Goal: Feedback & Contribution: Leave review/rating

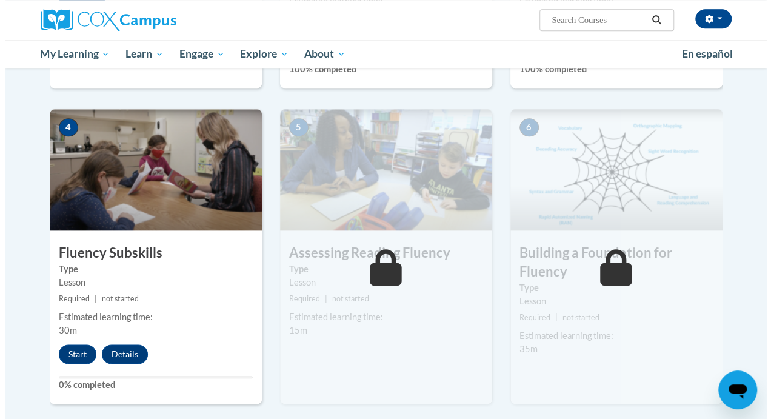
scroll to position [561, 0]
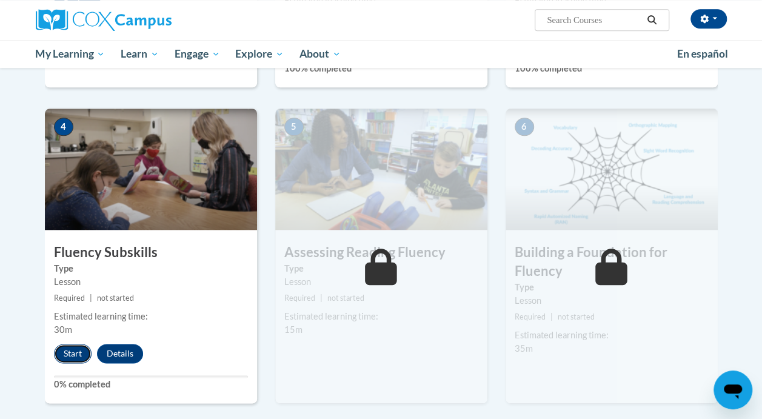
click at [75, 355] on button "Start" at bounding box center [73, 353] width 38 height 19
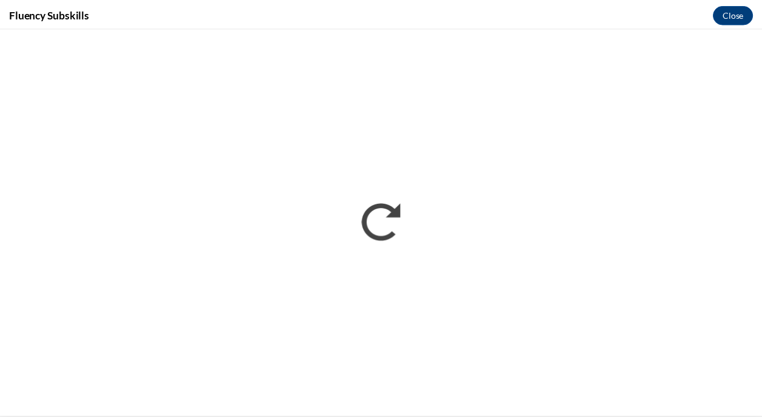
scroll to position [0, 0]
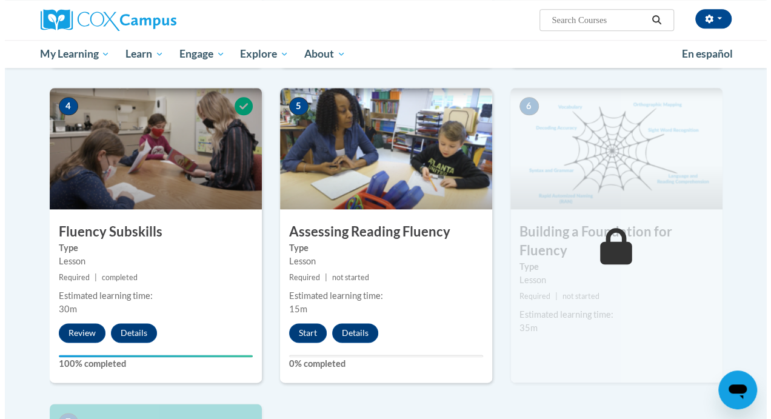
scroll to position [589, 0]
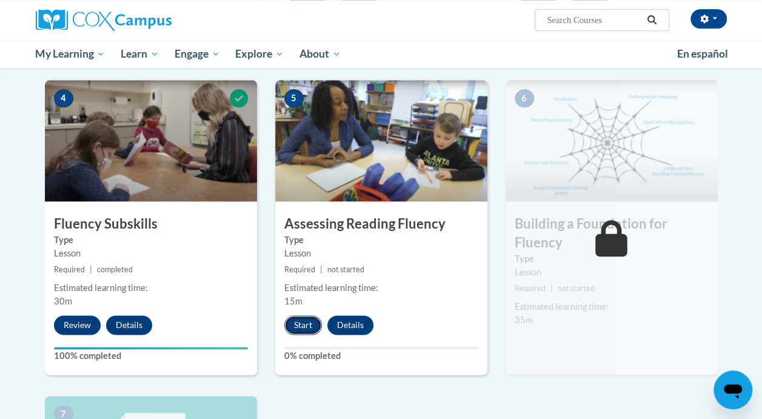
click at [305, 329] on button "Start" at bounding box center [303, 324] width 38 height 19
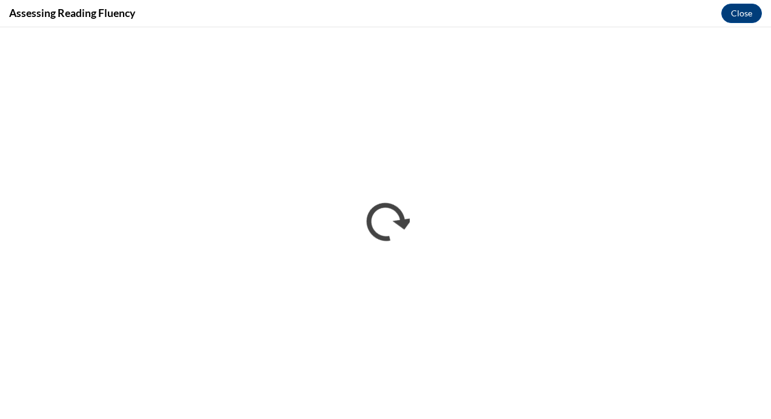
scroll to position [0, 0]
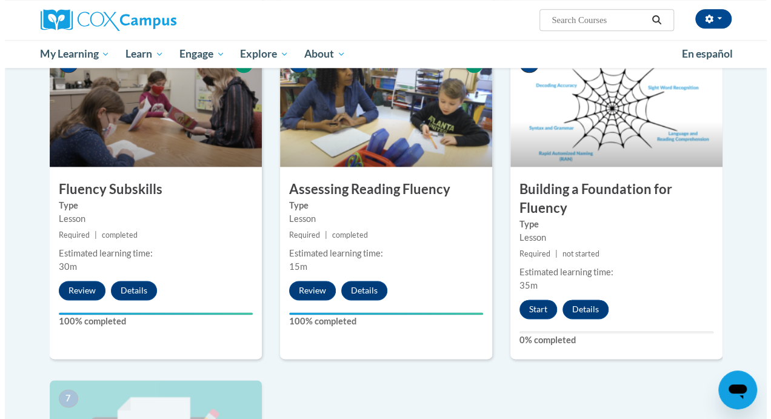
scroll to position [635, 0]
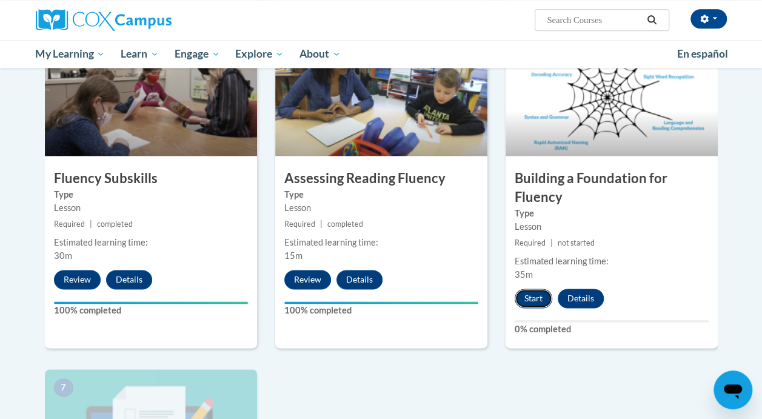
click at [534, 300] on button "Start" at bounding box center [534, 298] width 38 height 19
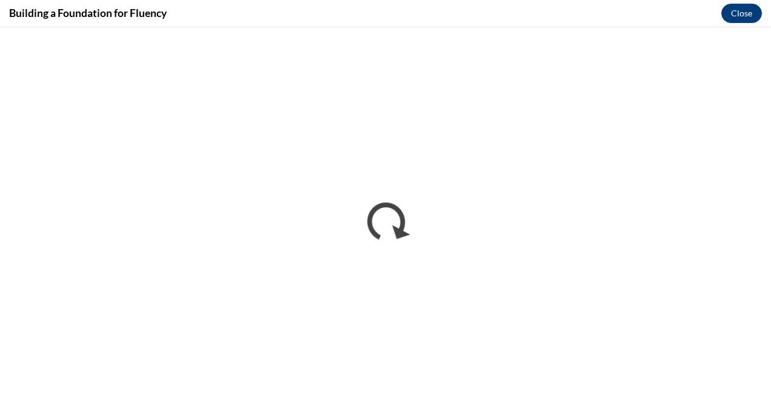
scroll to position [0, 0]
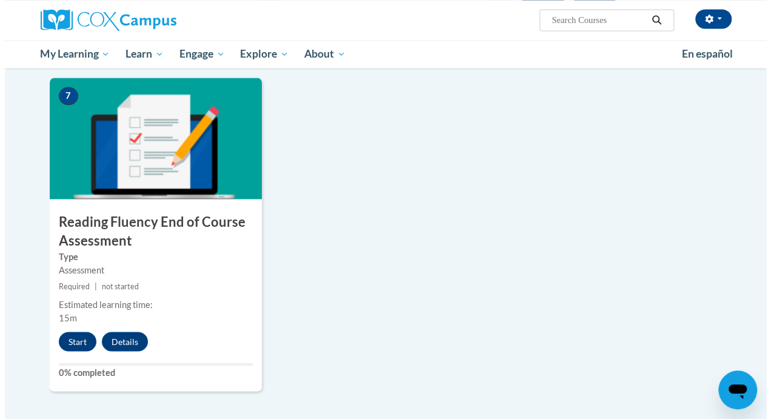
scroll to position [933, 0]
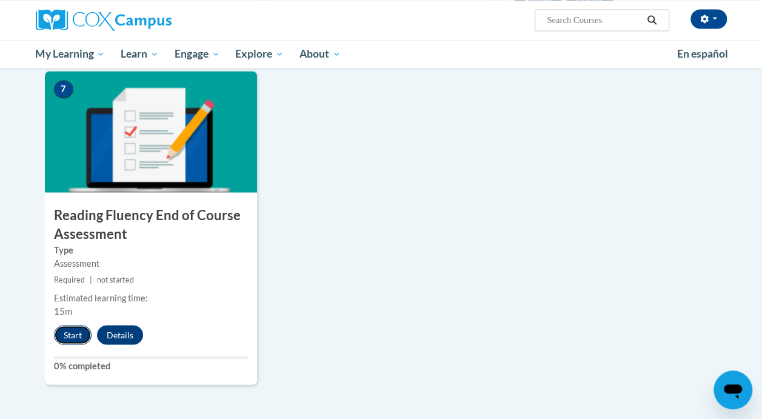
click at [78, 339] on button "Start" at bounding box center [73, 334] width 38 height 19
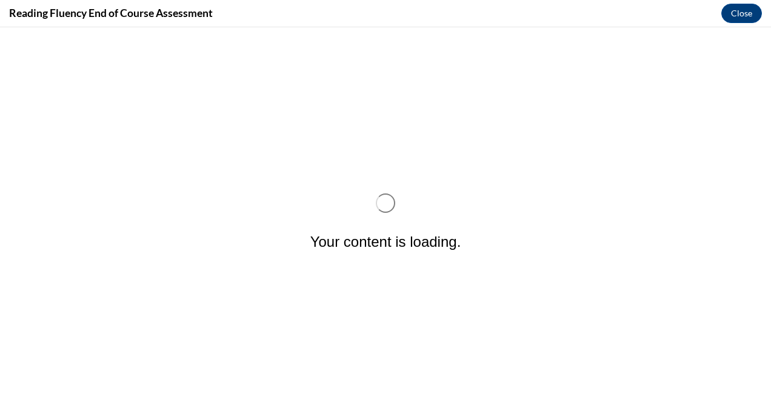
scroll to position [0, 0]
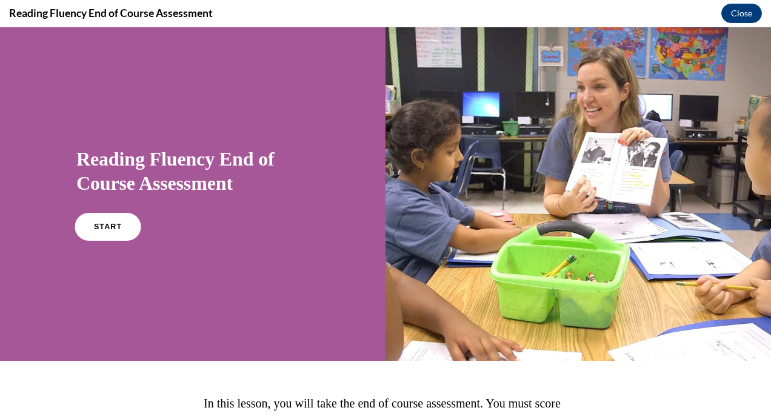
click at [104, 238] on link "START" at bounding box center [108, 227] width 66 height 28
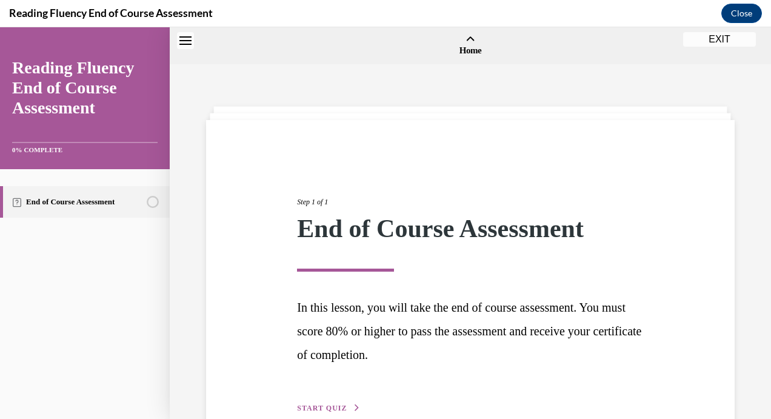
scroll to position [38, 0]
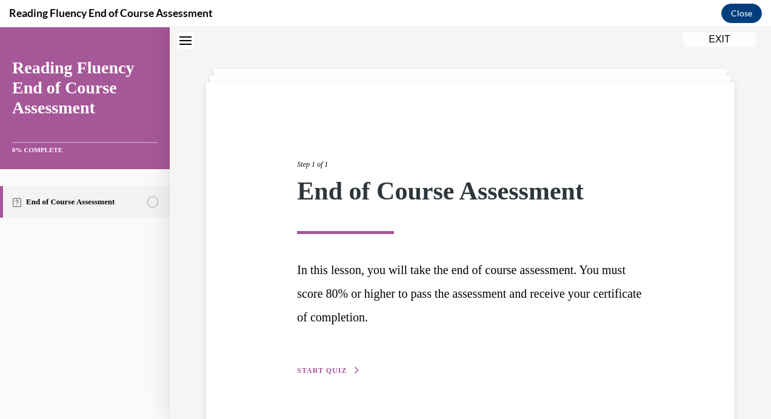
click at [314, 372] on span "START QUIZ" at bounding box center [322, 370] width 50 height 8
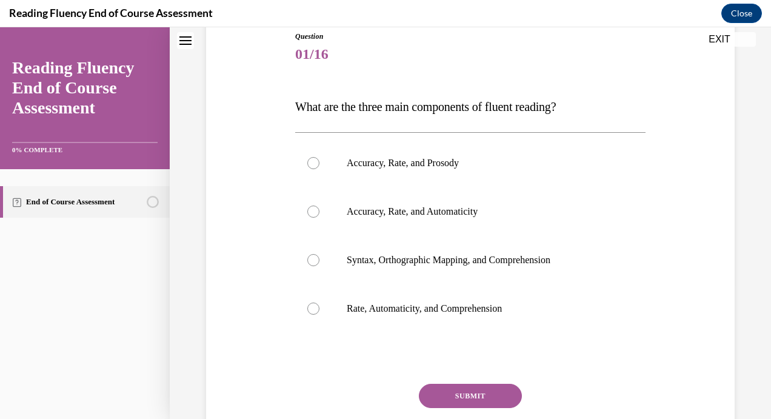
scroll to position [138, 0]
click at [535, 161] on p "Accuracy, Rate, and Prosody" at bounding box center [481, 163] width 269 height 12
click at [320, 161] on input "Accuracy, Rate, and Prosody" at bounding box center [313, 163] width 12 height 12
radio input "true"
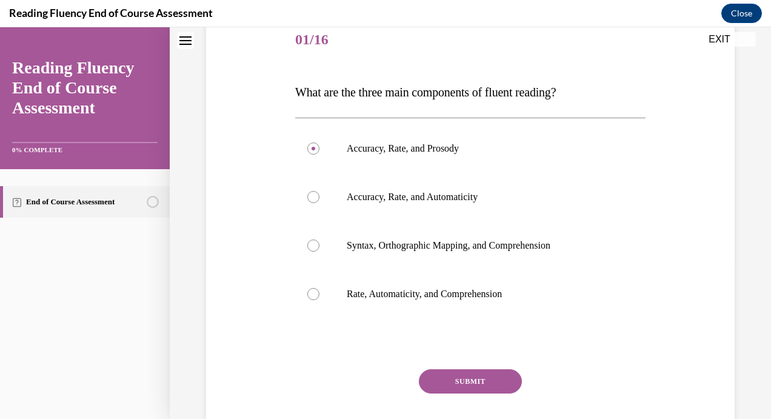
click at [456, 375] on button "SUBMIT" at bounding box center [470, 381] width 103 height 24
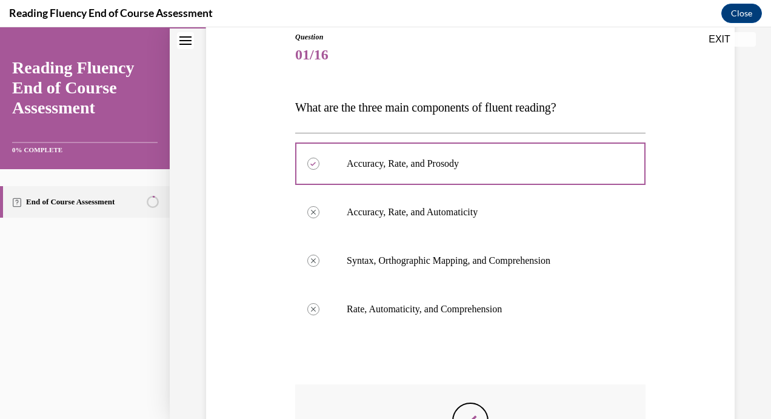
scroll to position [324, 0]
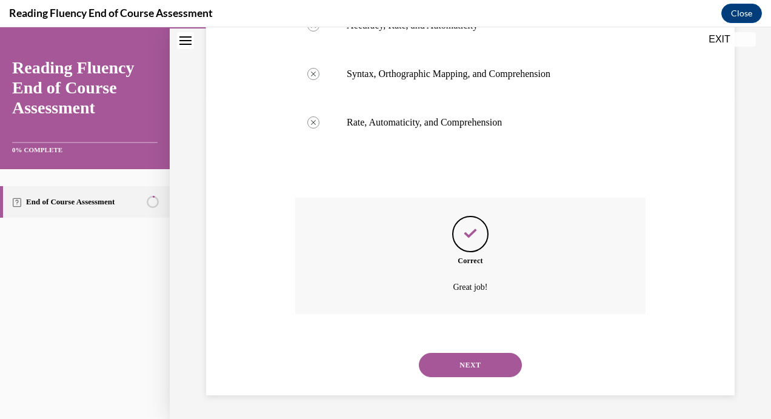
click at [489, 369] on button "NEXT" at bounding box center [470, 365] width 103 height 24
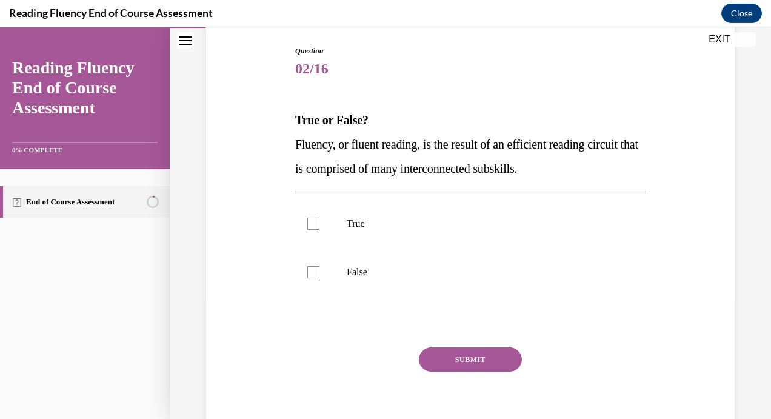
scroll to position [127, 0]
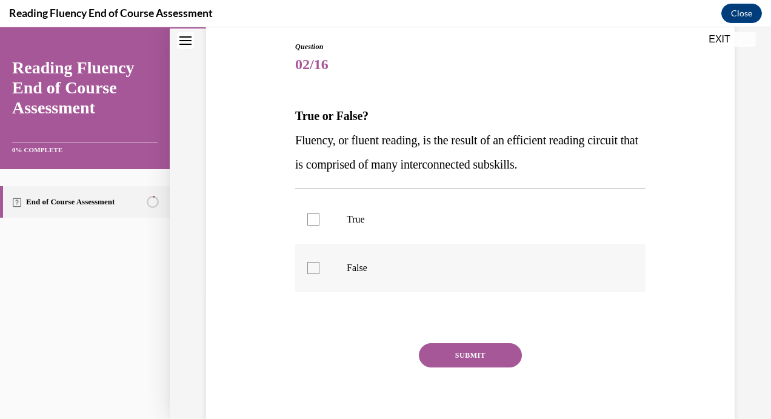
click at [470, 270] on p "False" at bounding box center [481, 268] width 269 height 12
click at [320, 270] on input "False" at bounding box center [313, 268] width 12 height 12
checkbox input "true"
click at [436, 355] on button "SUBMIT" at bounding box center [470, 355] width 103 height 24
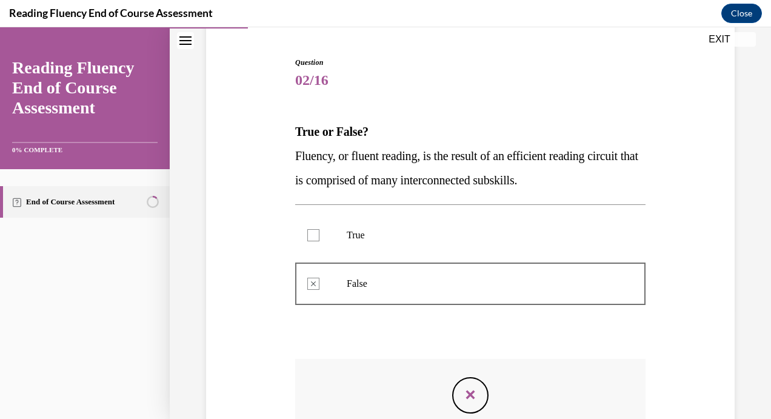
scroll to position [273, 0]
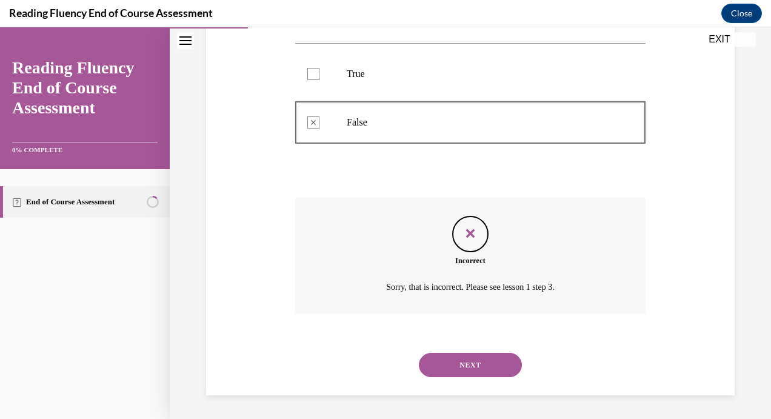
click at [493, 352] on div "NEXT" at bounding box center [470, 365] width 351 height 49
click at [482, 366] on button "NEXT" at bounding box center [470, 365] width 103 height 24
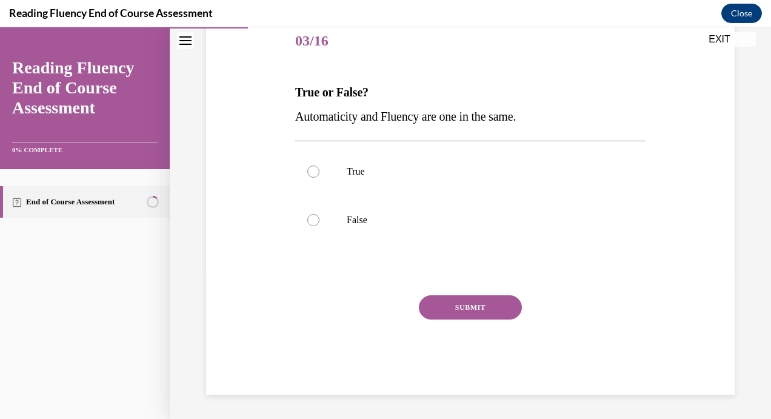
scroll to position [135, 0]
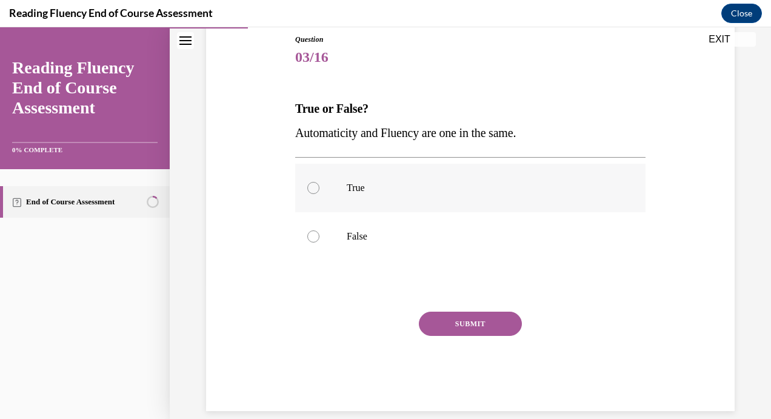
click at [524, 201] on label "True" at bounding box center [470, 188] width 351 height 49
click at [320, 194] on input "True" at bounding box center [313, 188] width 12 height 12
radio input "true"
click at [480, 324] on button "SUBMIT" at bounding box center [470, 324] width 103 height 24
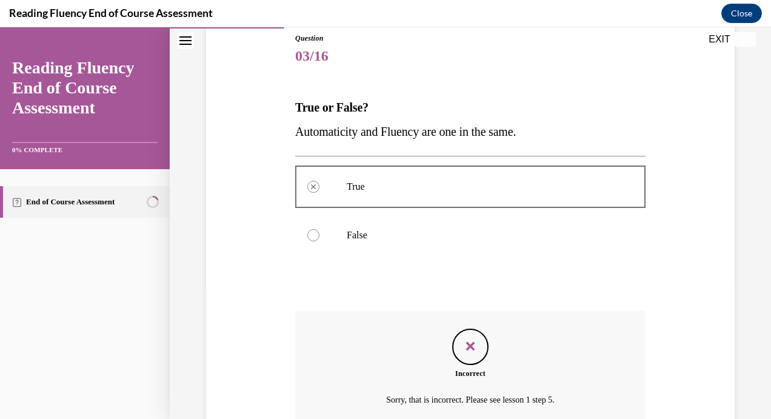
scroll to position [90, 0]
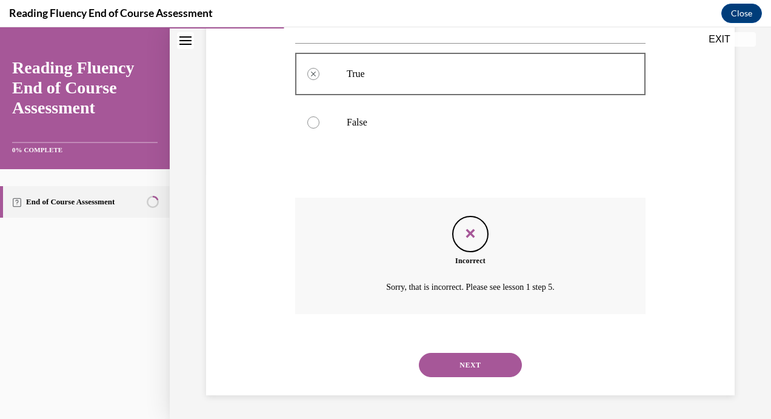
click at [506, 365] on button "NEXT" at bounding box center [470, 365] width 103 height 24
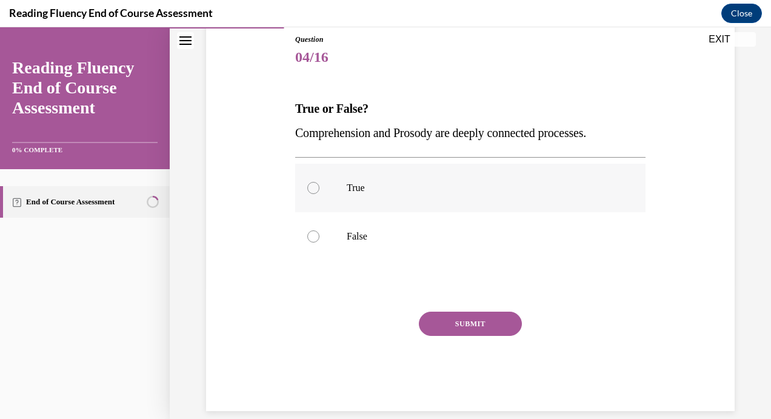
click at [572, 198] on label "True" at bounding box center [470, 188] width 351 height 49
click at [320, 194] on input "True" at bounding box center [313, 188] width 12 height 12
radio input "true"
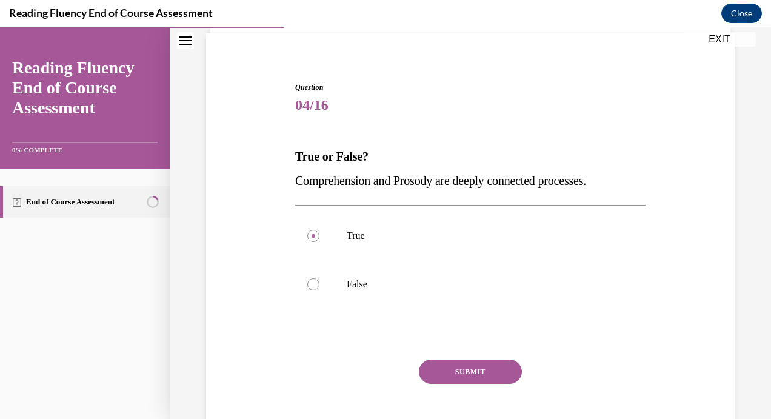
click at [492, 372] on button "SUBMIT" at bounding box center [470, 372] width 103 height 24
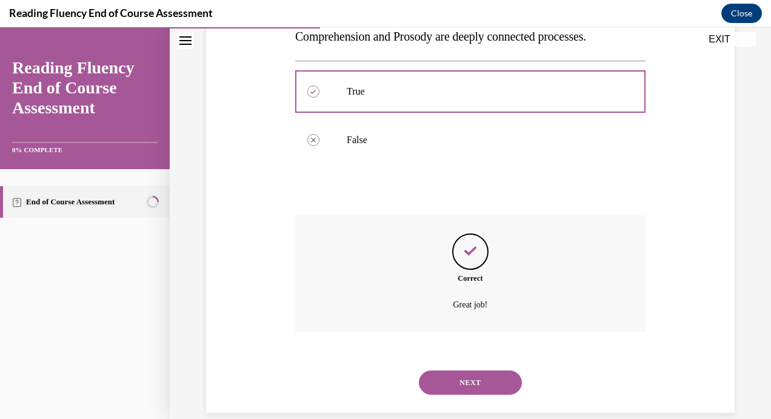
scroll to position [249, 0]
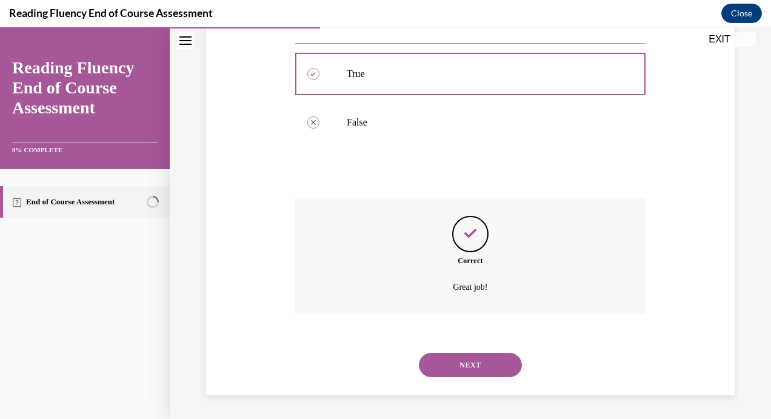
click at [474, 368] on button "NEXT" at bounding box center [470, 365] width 103 height 24
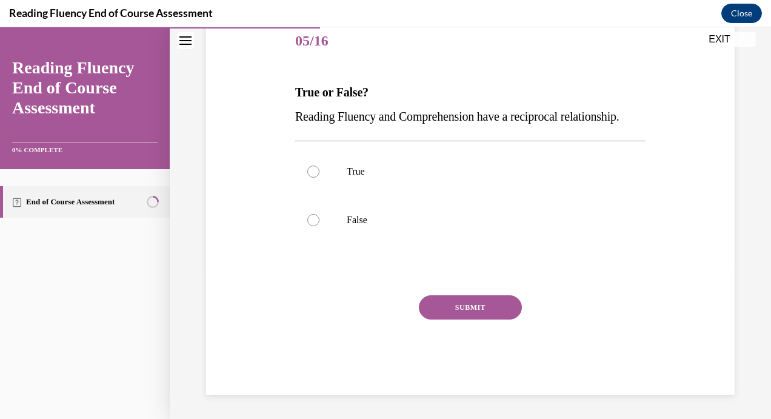
scroll to position [174, 0]
click at [506, 189] on label "True" at bounding box center [470, 171] width 351 height 49
click at [320, 178] on input "True" at bounding box center [313, 172] width 12 height 12
radio input "true"
click at [489, 314] on button "SUBMIT" at bounding box center [470, 307] width 103 height 24
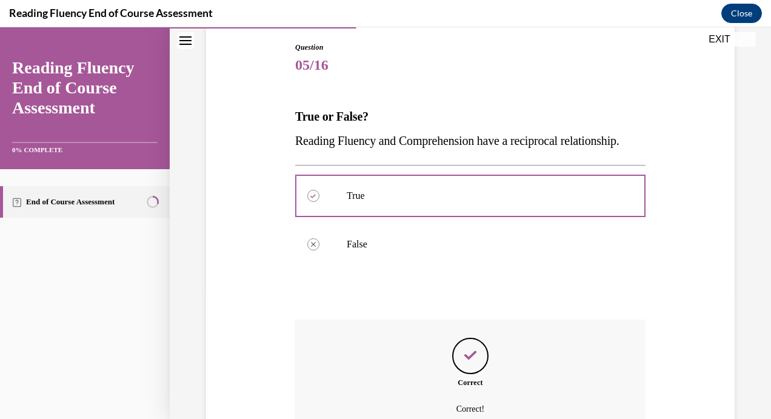
scroll to position [273, 0]
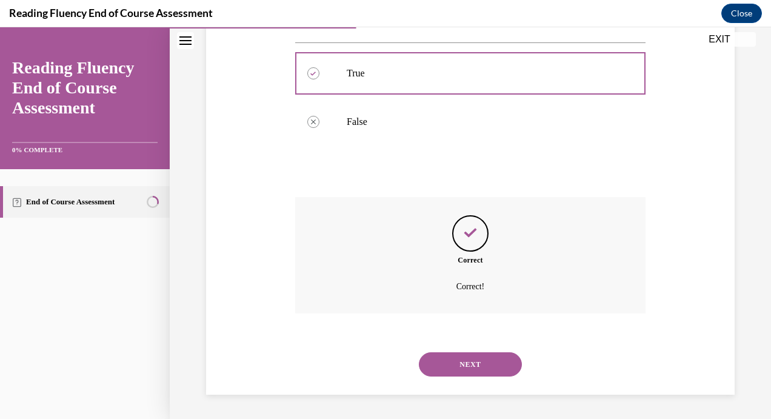
click at [495, 369] on button "NEXT" at bounding box center [470, 364] width 103 height 24
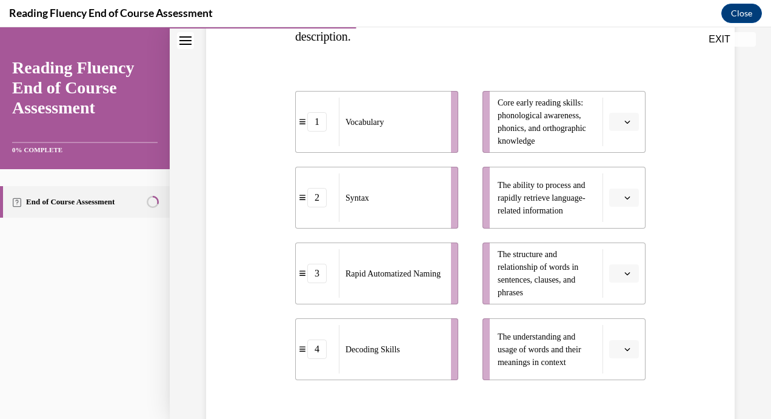
scroll to position [230, 0]
click at [623, 351] on span "button" at bounding box center [627, 350] width 8 height 8
click at [616, 252] on div "1" at bounding box center [615, 250] width 30 height 24
click at [617, 279] on button "button" at bounding box center [624, 274] width 30 height 18
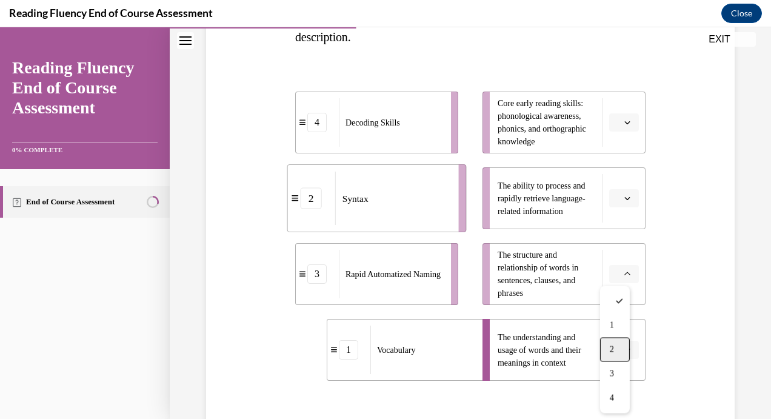
click at [609, 347] on div "2" at bounding box center [615, 349] width 30 height 24
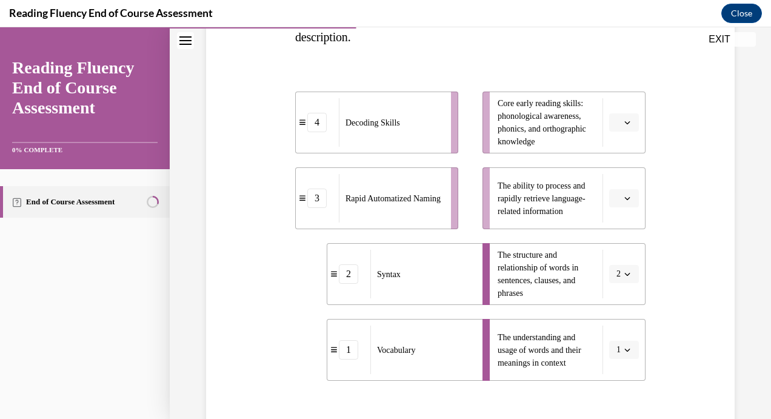
click at [615, 125] on button "button" at bounding box center [624, 122] width 30 height 18
click at [615, 238] on div "4" at bounding box center [615, 246] width 30 height 24
click at [625, 198] on icon "button" at bounding box center [628, 198] width 6 height 6
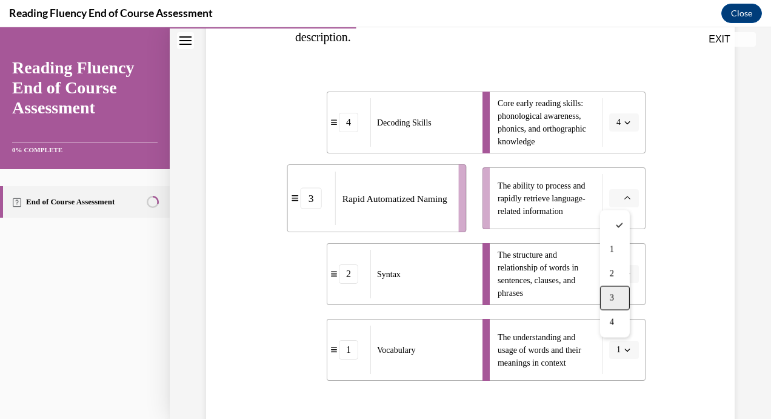
click at [615, 294] on div "3" at bounding box center [615, 298] width 30 height 24
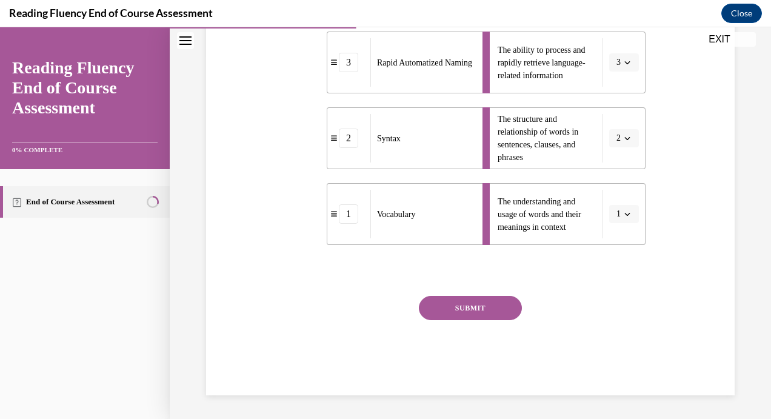
click at [482, 301] on button "SUBMIT" at bounding box center [470, 308] width 103 height 24
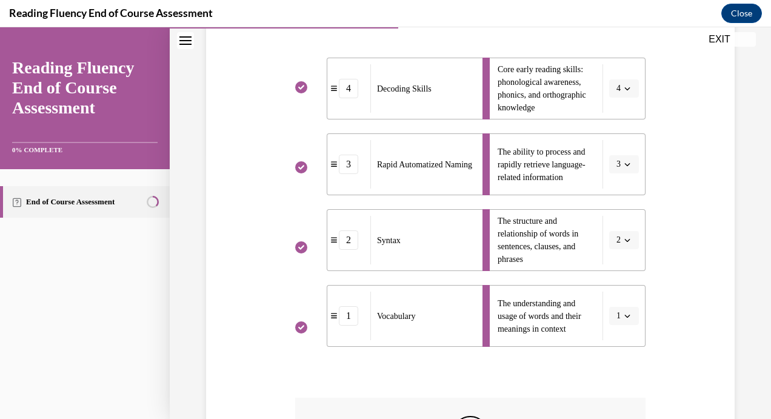
scroll to position [465, 0]
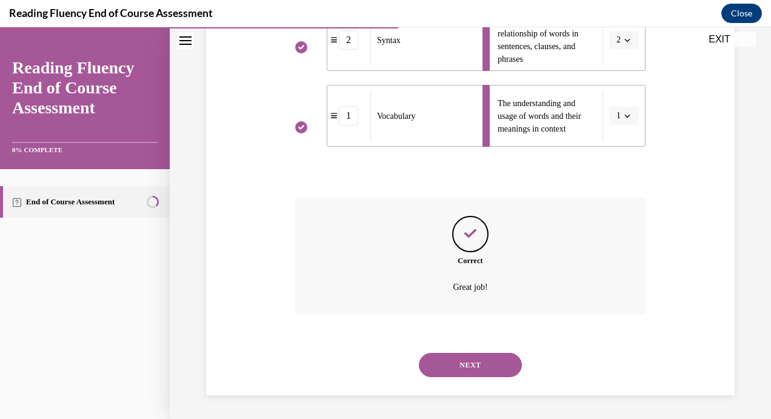
click at [472, 358] on button "NEXT" at bounding box center [470, 365] width 103 height 24
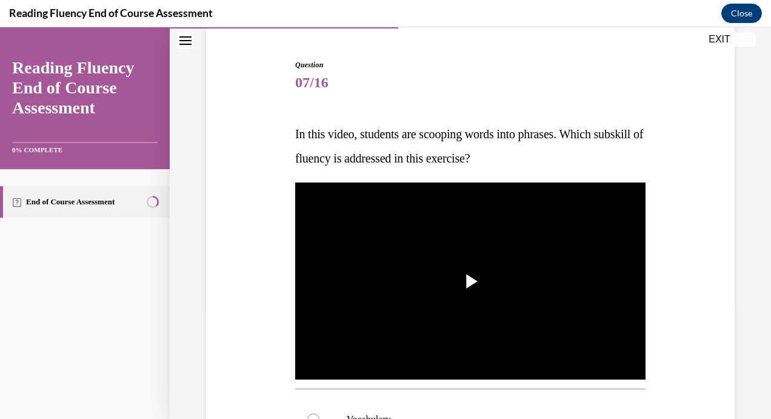
scroll to position [121, 0]
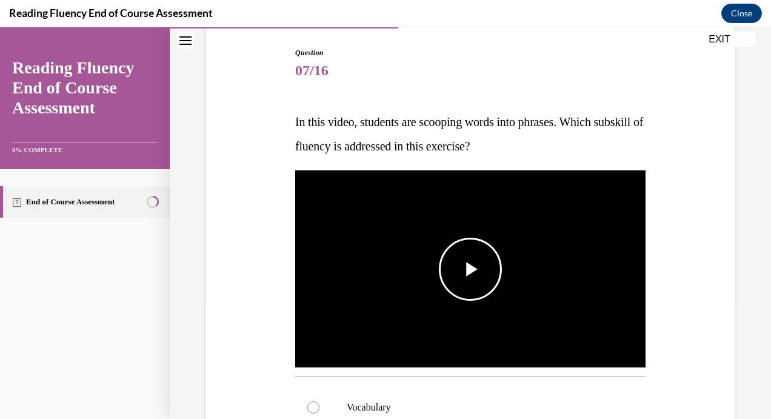
click at [471, 269] on span "Video player" at bounding box center [471, 269] width 0 height 0
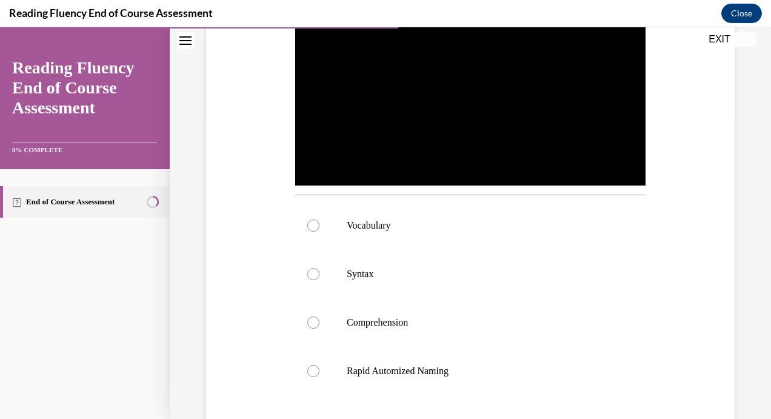
scroll to position [306, 0]
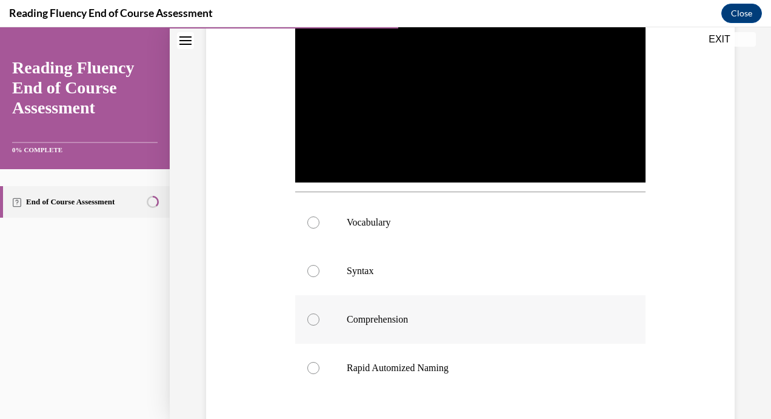
click at [412, 317] on p "Comprehension" at bounding box center [481, 320] width 269 height 12
click at [320, 317] on input "Comprehension" at bounding box center [313, 320] width 12 height 12
radio input "true"
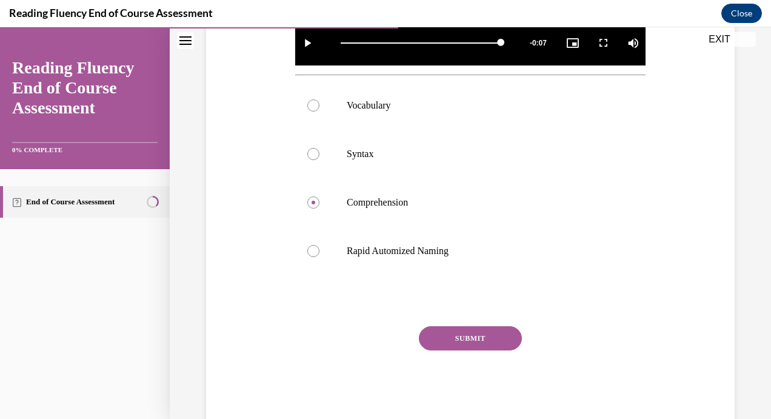
click at [509, 337] on button "SUBMIT" at bounding box center [470, 338] width 103 height 24
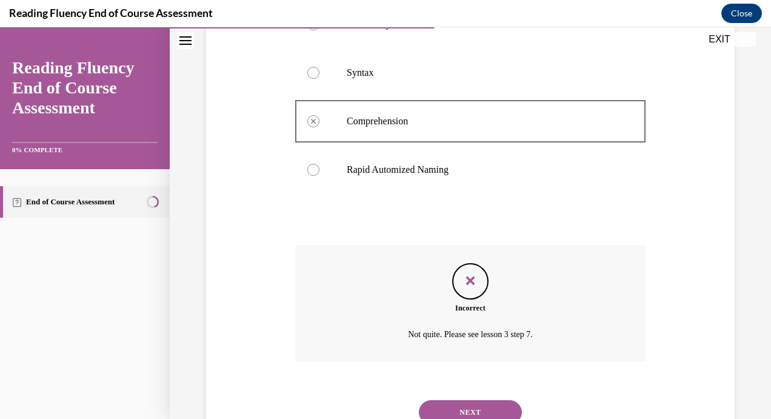
scroll to position [520, 0]
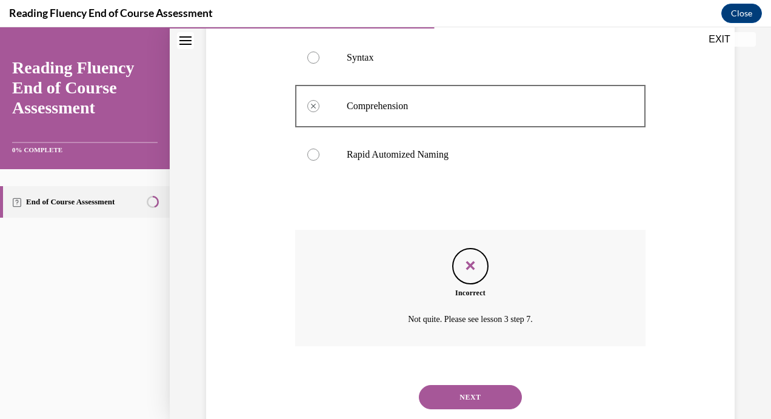
click at [461, 394] on button "NEXT" at bounding box center [470, 397] width 103 height 24
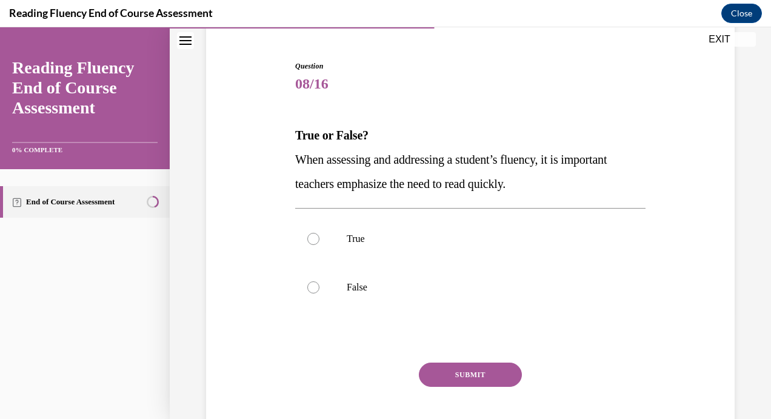
scroll to position [96, 0]
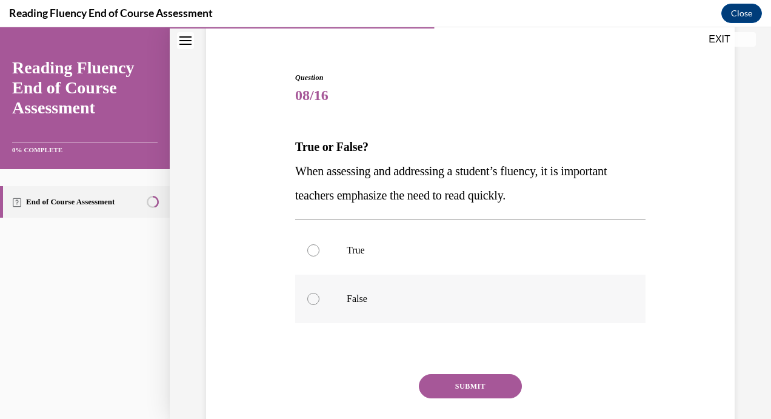
click at [475, 310] on label "False" at bounding box center [470, 299] width 351 height 49
click at [320, 305] on input "False" at bounding box center [313, 299] width 12 height 12
radio input "true"
click at [473, 375] on button "SUBMIT" at bounding box center [470, 386] width 103 height 24
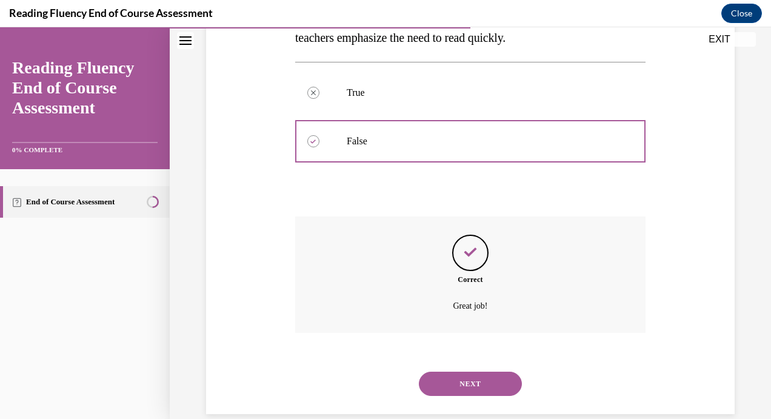
scroll to position [273, 0]
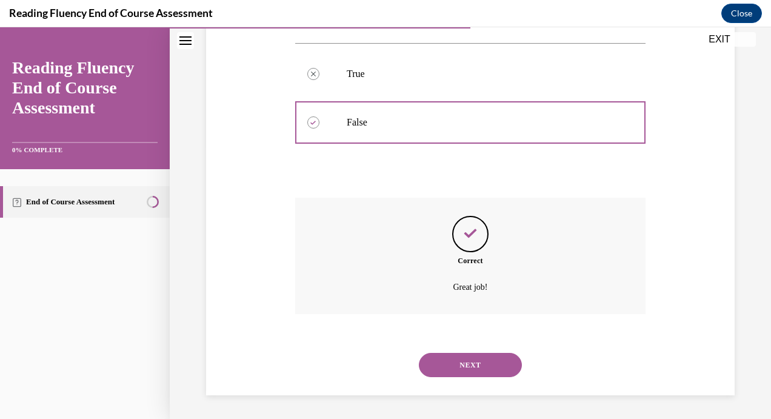
click at [479, 357] on button "NEXT" at bounding box center [470, 365] width 103 height 24
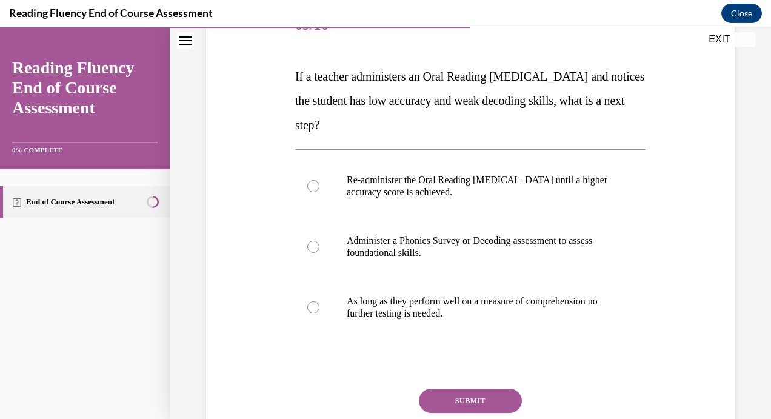
scroll to position [166, 0]
click at [571, 267] on label "Administer a Phonics Survey or Decoding assessment to assess foundational skill…" at bounding box center [470, 247] width 351 height 61
click at [320, 253] on input "Administer a Phonics Survey or Decoding assessment to assess foundational skill…" at bounding box center [313, 247] width 12 height 12
radio input "true"
click at [480, 400] on button "SUBMIT" at bounding box center [470, 401] width 103 height 24
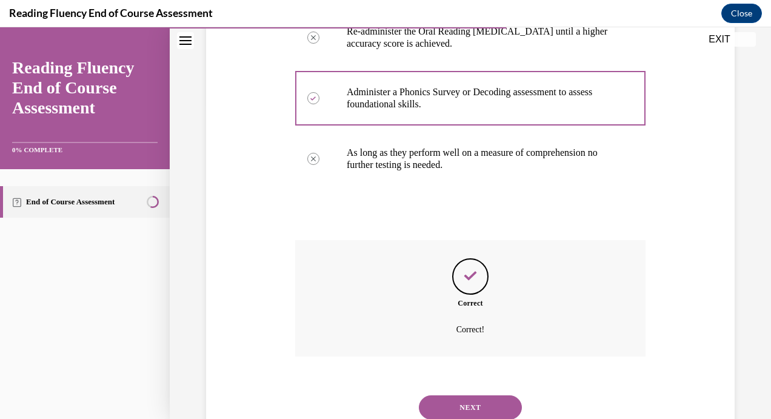
scroll to position [321, 0]
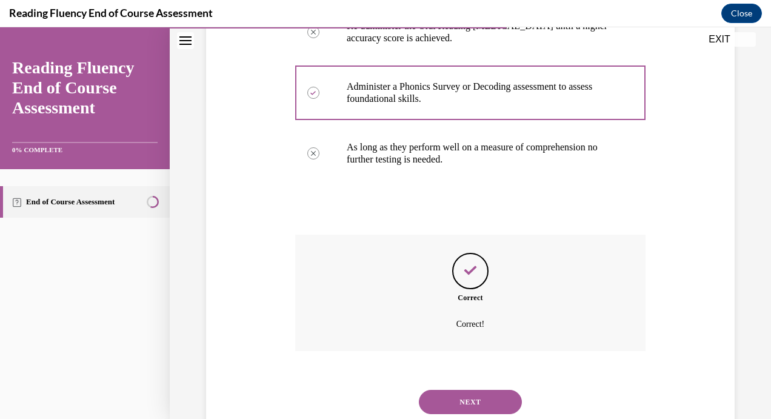
click at [467, 410] on button "NEXT" at bounding box center [470, 402] width 103 height 24
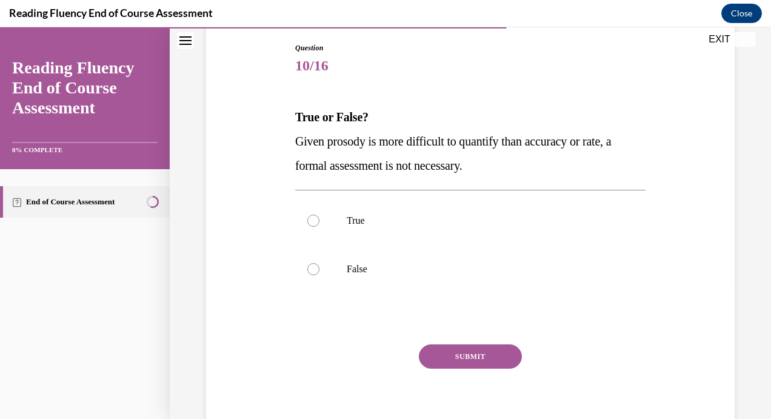
scroll to position [113, 0]
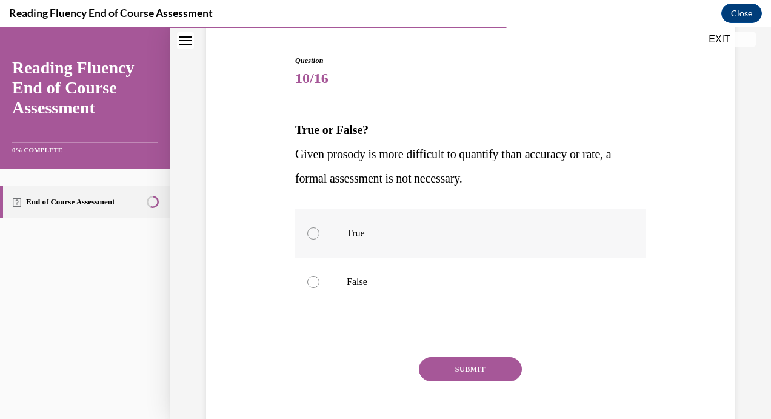
click at [588, 235] on p "True" at bounding box center [481, 233] width 269 height 12
click at [320, 235] on input "True" at bounding box center [313, 233] width 12 height 12
radio input "true"
click at [455, 370] on button "SUBMIT" at bounding box center [470, 369] width 103 height 24
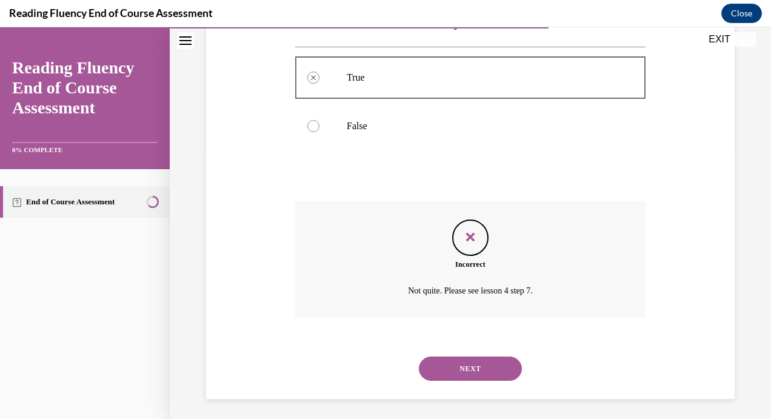
scroll to position [272, 0]
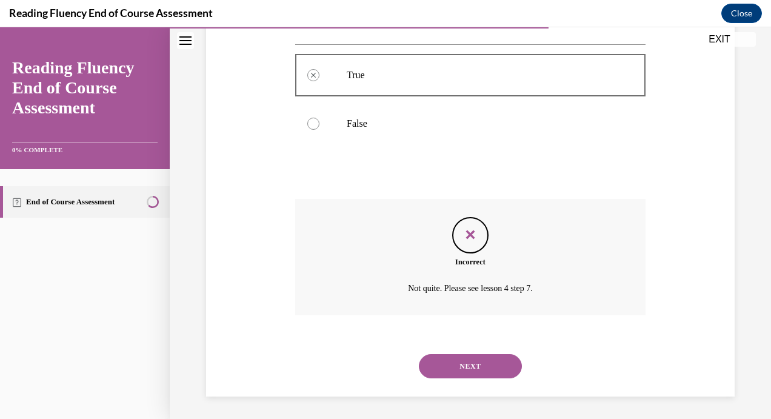
click at [432, 377] on button "NEXT" at bounding box center [470, 366] width 103 height 24
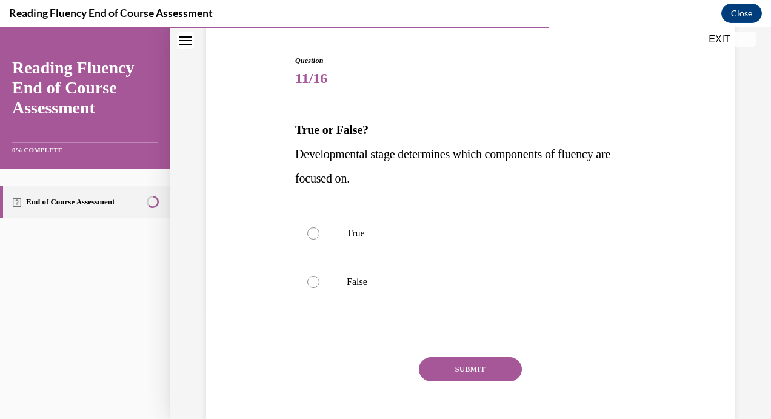
scroll to position [114, 0]
click at [600, 230] on p "True" at bounding box center [481, 233] width 269 height 12
click at [320, 230] on input "True" at bounding box center [313, 233] width 12 height 12
radio input "true"
click at [477, 367] on button "SUBMIT" at bounding box center [470, 369] width 103 height 24
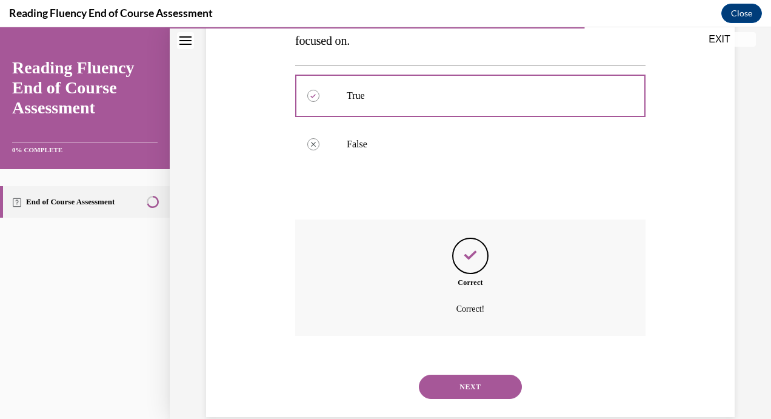
scroll to position [252, 0]
click at [451, 382] on button "NEXT" at bounding box center [470, 386] width 103 height 24
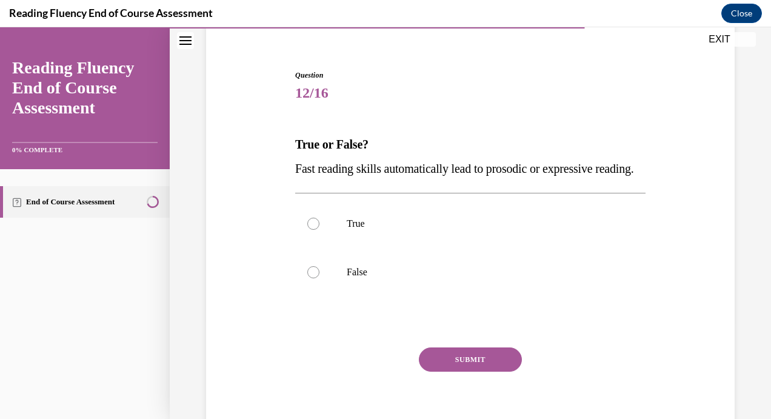
scroll to position [103, 0]
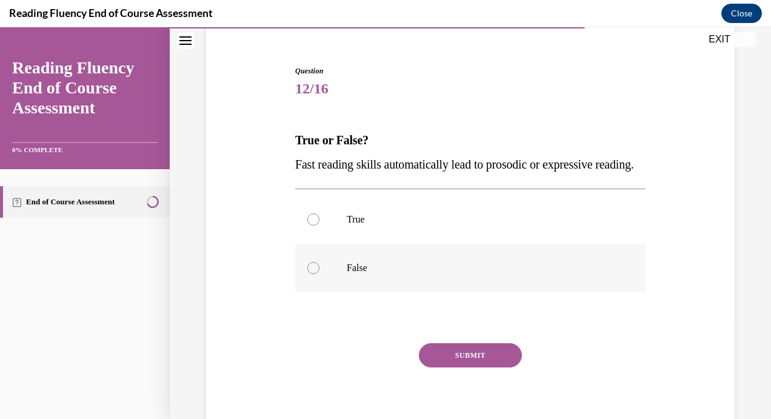
click at [500, 280] on label "False" at bounding box center [470, 268] width 351 height 49
click at [320, 274] on input "False" at bounding box center [313, 268] width 12 height 12
radio input "true"
click at [483, 226] on p "True" at bounding box center [481, 219] width 269 height 12
click at [320, 226] on input "True" at bounding box center [313, 219] width 12 height 12
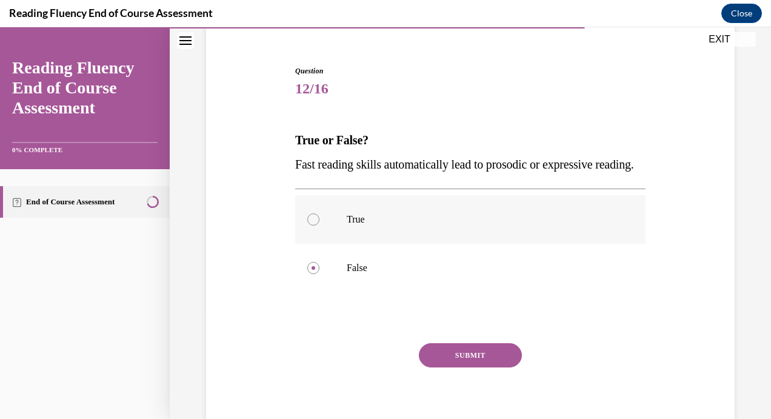
radio input "true"
click at [465, 274] on p "False" at bounding box center [481, 268] width 269 height 12
click at [320, 274] on input "False" at bounding box center [313, 268] width 12 height 12
radio input "true"
click at [451, 368] on button "SUBMIT" at bounding box center [470, 355] width 103 height 24
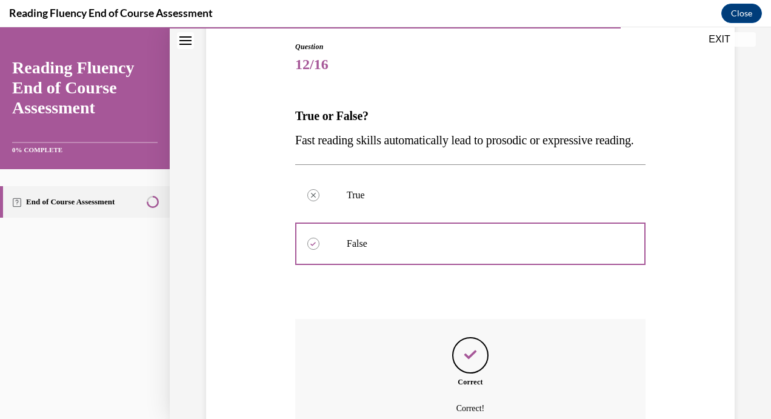
scroll to position [273, 0]
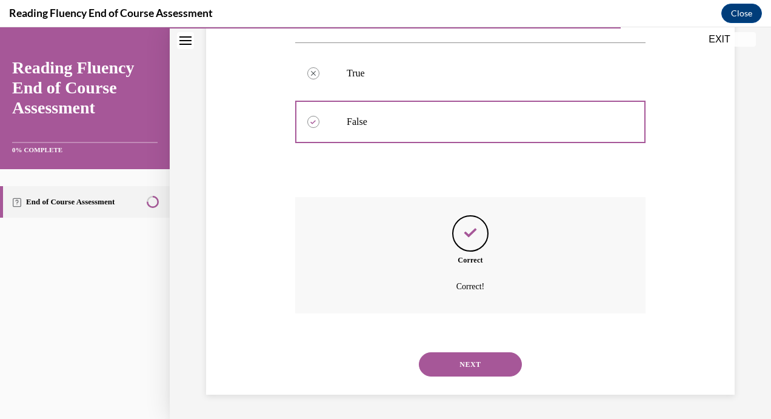
click at [451, 363] on button "NEXT" at bounding box center [470, 364] width 103 height 24
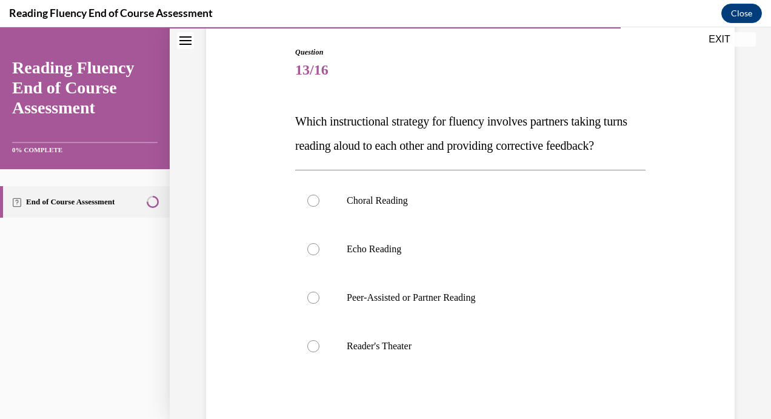
scroll to position [123, 0]
click at [500, 303] on p "Peer-Assisted or Partner Reading" at bounding box center [481, 297] width 269 height 12
click at [320, 303] on input "Peer-Assisted or Partner Reading" at bounding box center [313, 297] width 12 height 12
radio input "true"
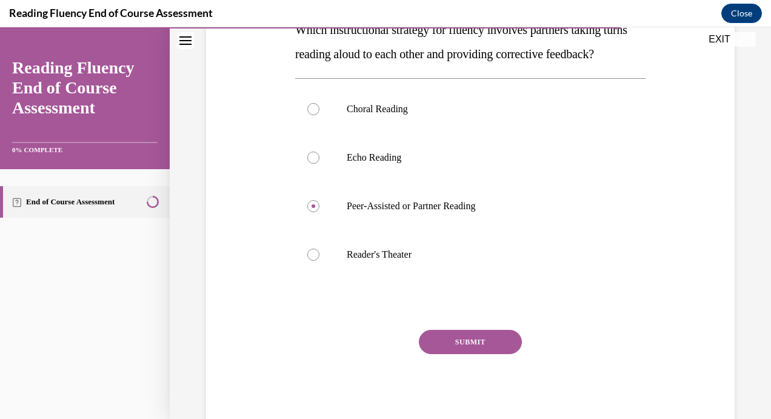
click at [452, 354] on button "SUBMIT" at bounding box center [470, 342] width 103 height 24
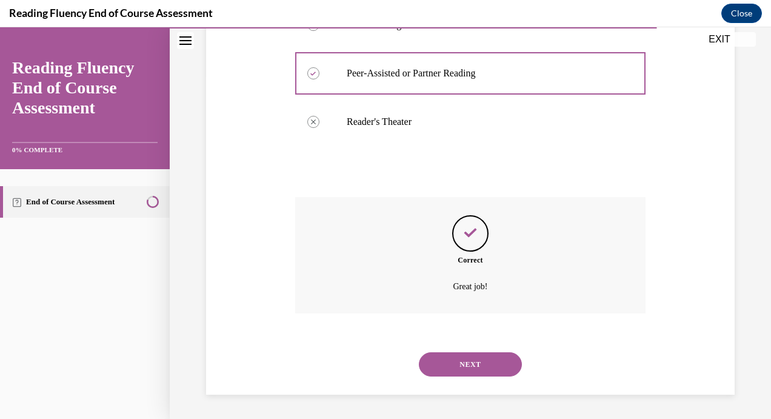
scroll to position [370, 0]
click at [463, 365] on button "NEXT" at bounding box center [470, 364] width 103 height 24
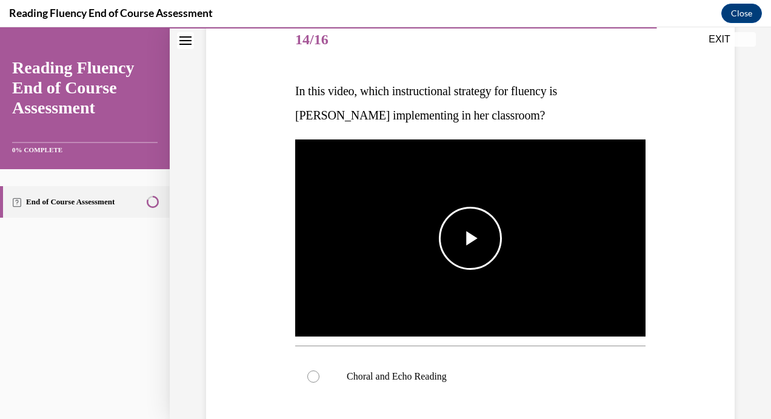
scroll to position [153, 0]
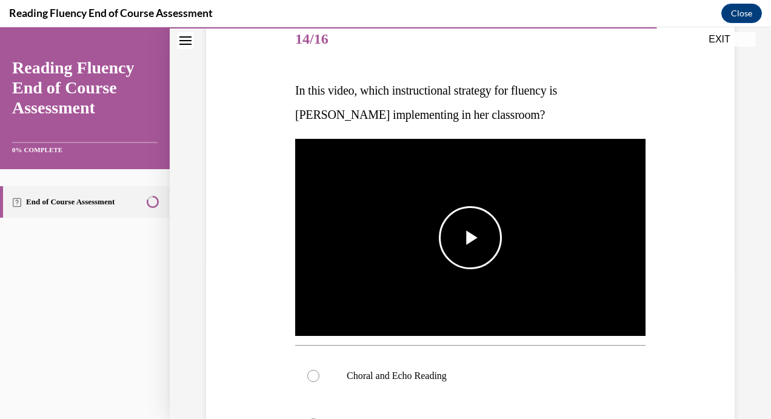
click at [504, 244] on img "Video player" at bounding box center [470, 237] width 351 height 197
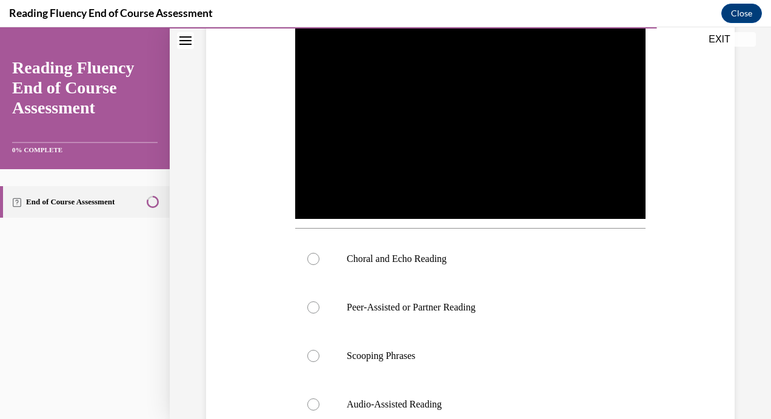
scroll to position [303, 0]
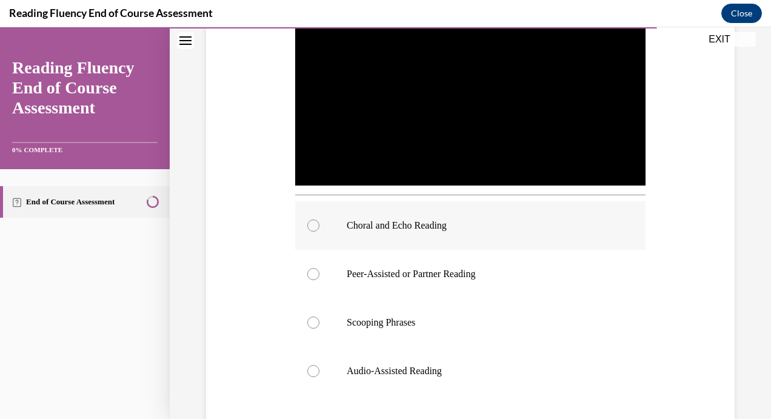
click at [417, 234] on label "Choral and Echo Reading" at bounding box center [470, 225] width 351 height 49
click at [320, 232] on input "Choral and Echo Reading" at bounding box center [313, 226] width 12 height 12
radio input "true"
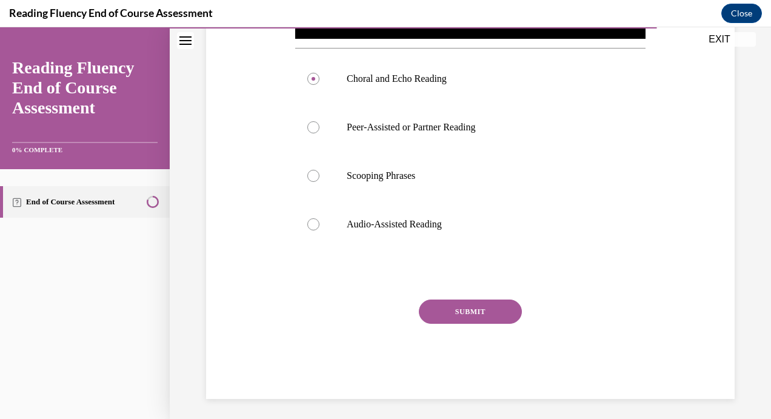
click at [478, 304] on button "SUBMIT" at bounding box center [470, 312] width 103 height 24
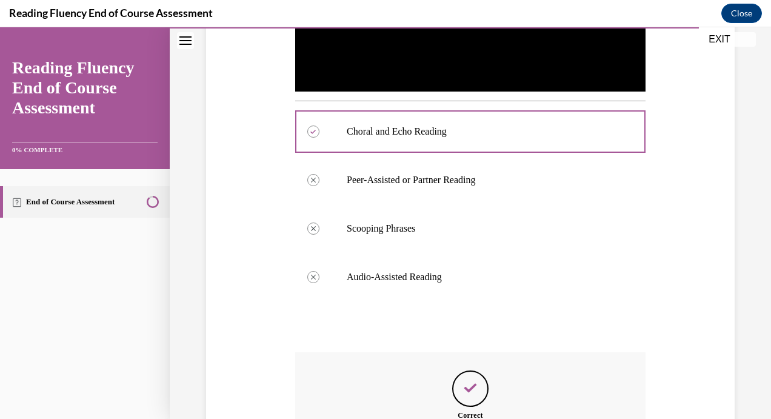
scroll to position [548, 0]
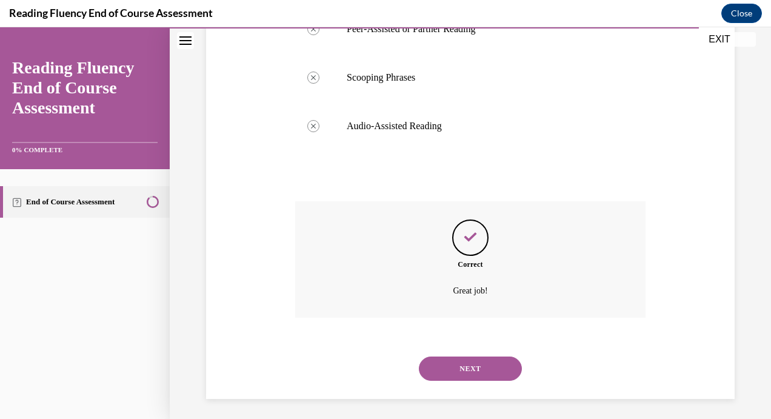
click at [462, 365] on button "NEXT" at bounding box center [470, 369] width 103 height 24
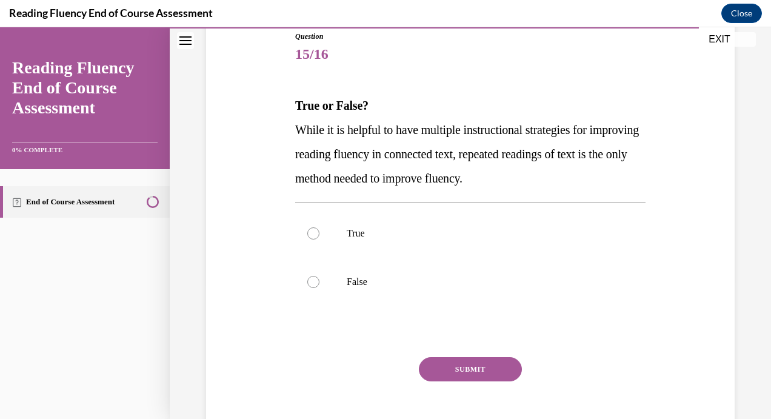
scroll to position [143, 0]
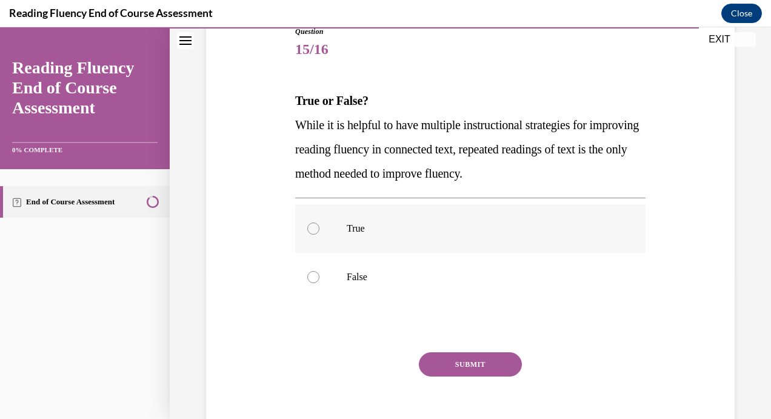
click at [550, 230] on p "True" at bounding box center [481, 229] width 269 height 12
click at [320, 230] on input "True" at bounding box center [313, 229] width 12 height 12
radio input "true"
click at [469, 364] on button "SUBMIT" at bounding box center [470, 364] width 103 height 24
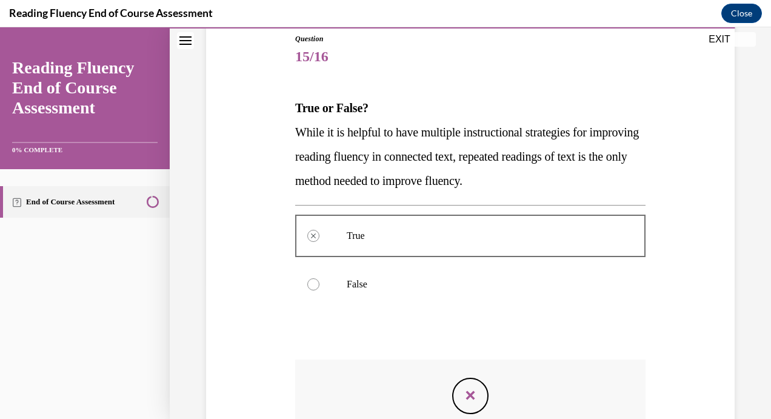
scroll to position [297, 0]
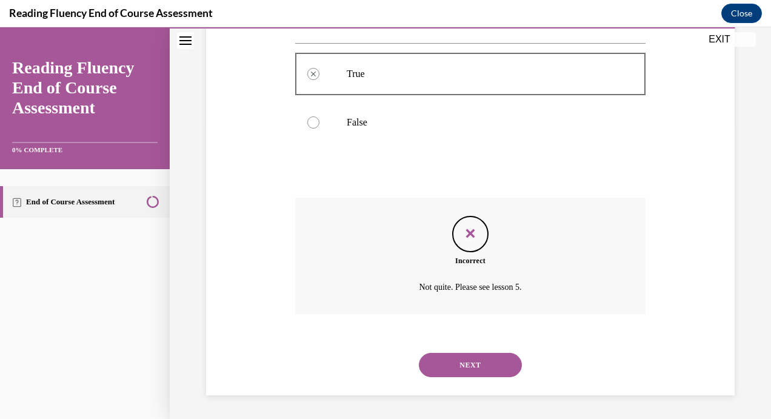
click at [486, 354] on button "NEXT" at bounding box center [470, 365] width 103 height 24
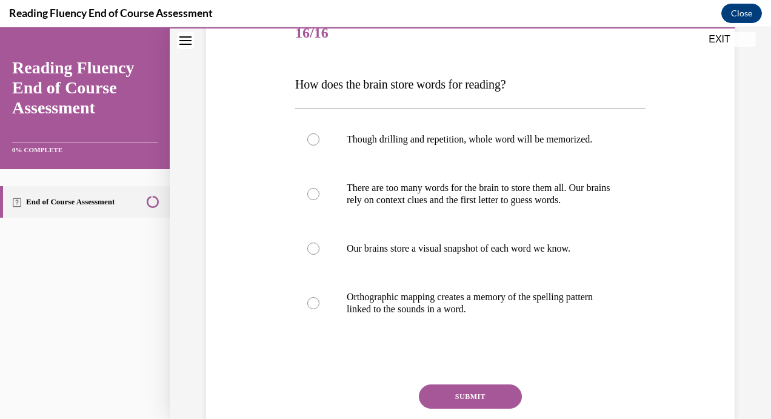
scroll to position [161, 0]
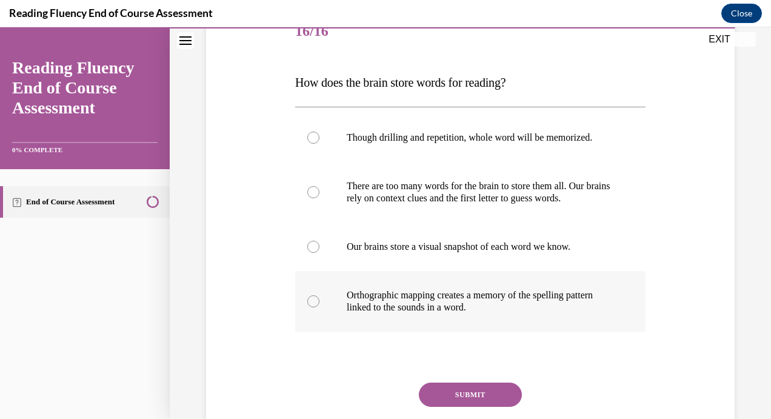
click at [524, 314] on p "Orthographic mapping creates a memory of the spelling pattern linked to the sou…" at bounding box center [481, 301] width 269 height 24
click at [320, 307] on input "Orthographic mapping creates a memory of the spelling pattern linked to the sou…" at bounding box center [313, 301] width 12 height 12
radio input "true"
click at [556, 162] on label "Though drilling and repetition, whole word will be memorized." at bounding box center [470, 137] width 351 height 49
click at [320, 144] on input "Though drilling and repetition, whole word will be memorized." at bounding box center [313, 138] width 12 height 12
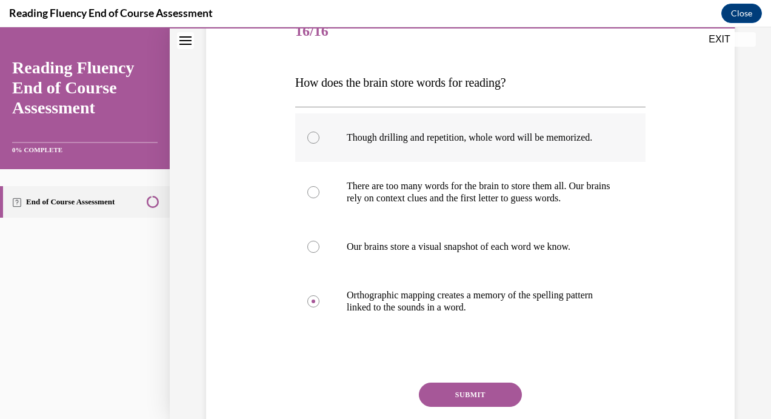
radio input "true"
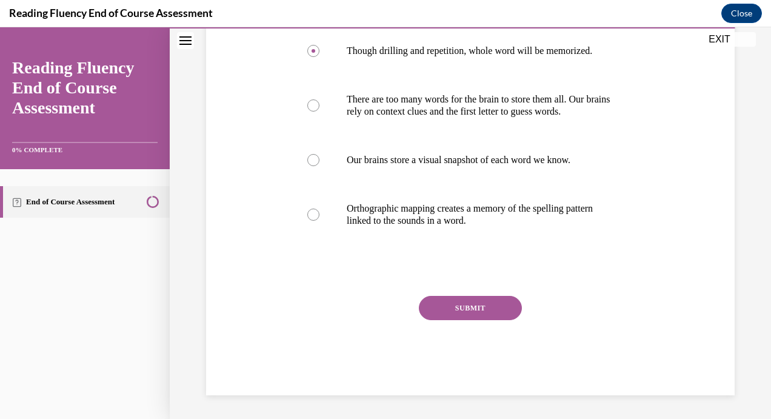
click at [432, 345] on div "SUBMIT" at bounding box center [470, 326] width 351 height 61
click at [456, 319] on div "Question 16/16 How does the brain store words for reading? Though drilling and …" at bounding box center [470, 158] width 351 height 474
click at [478, 320] on button "SUBMIT" at bounding box center [470, 308] width 103 height 24
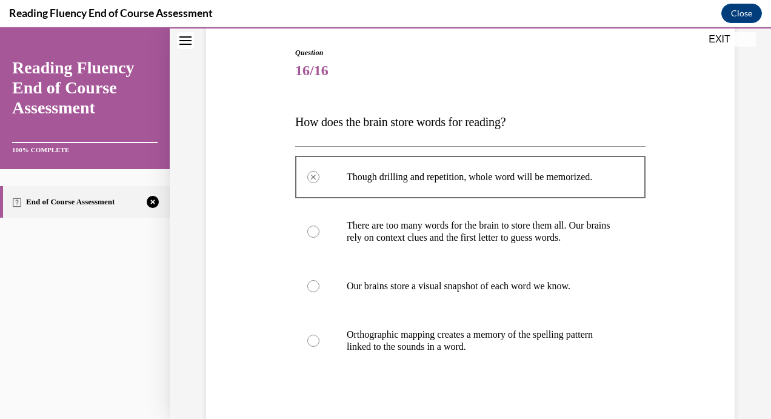
scroll to position [370, 0]
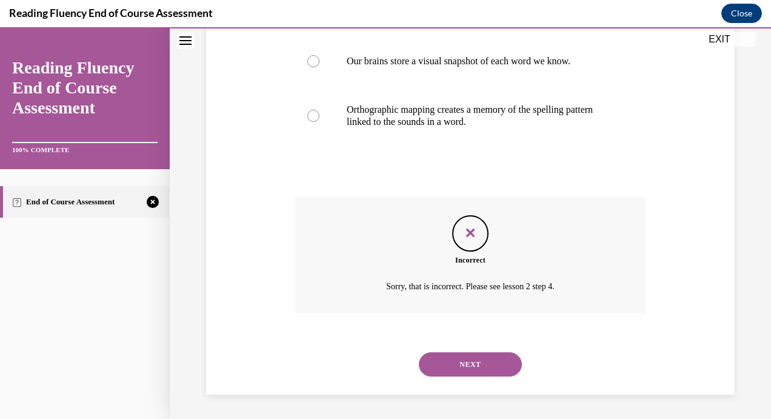
click at [458, 371] on button "NEXT" at bounding box center [470, 364] width 103 height 24
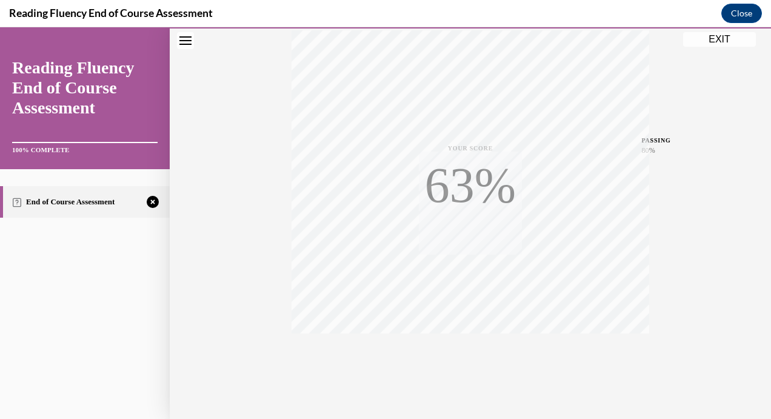
scroll to position [229, 0]
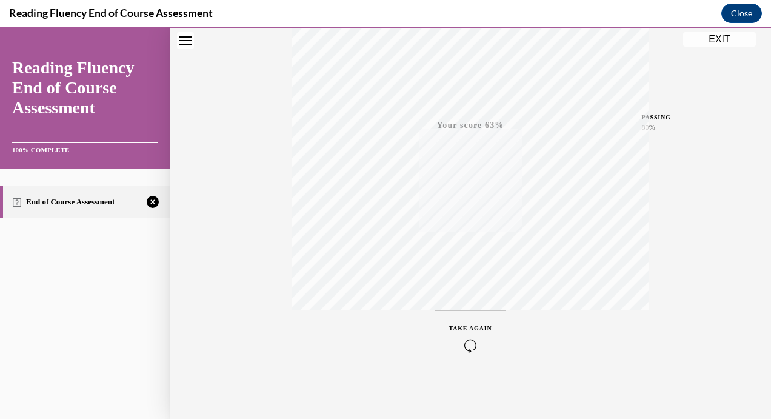
click at [469, 344] on icon "button" at bounding box center [470, 345] width 43 height 13
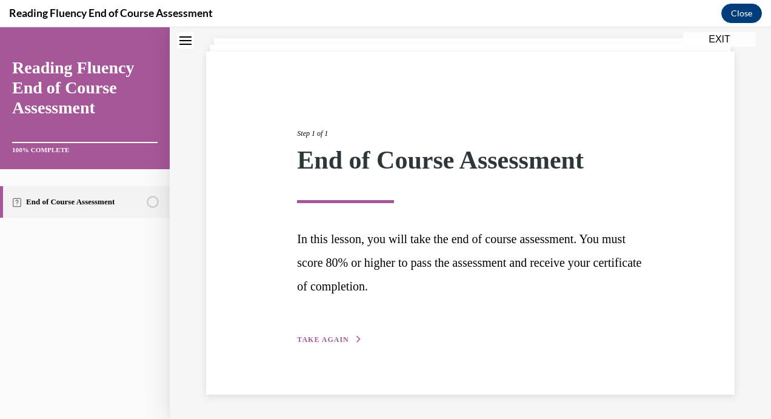
scroll to position [68, 0]
click at [340, 340] on span "TAKE AGAIN" at bounding box center [323, 340] width 52 height 8
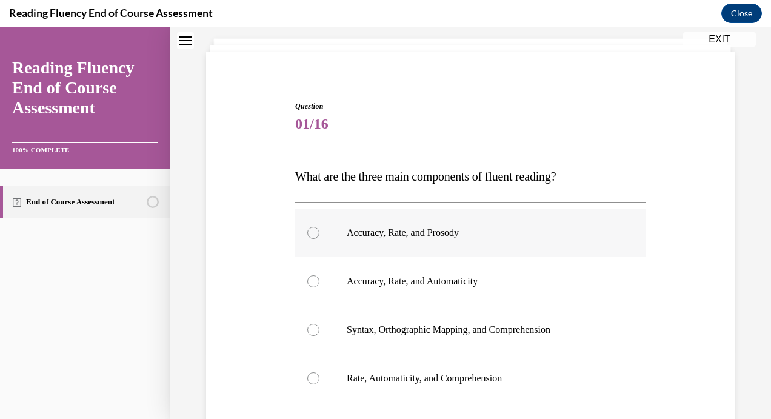
click at [371, 234] on p "Accuracy, Rate, and Prosody" at bounding box center [481, 233] width 269 height 12
click at [320, 234] on input "Accuracy, Rate, and Prosody" at bounding box center [313, 233] width 12 height 12
radio input "true"
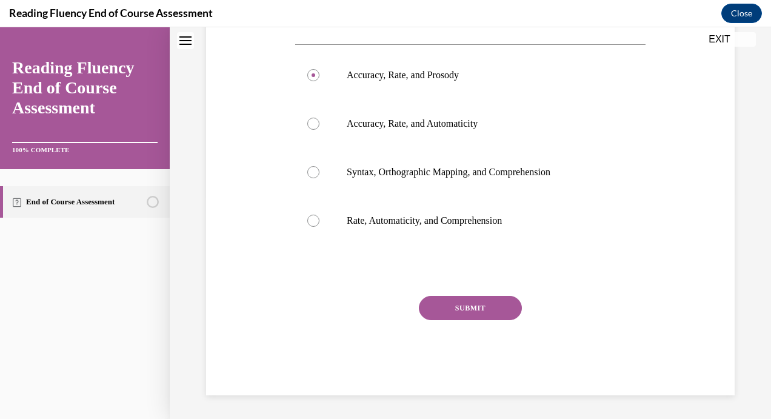
click at [446, 306] on button "SUBMIT" at bounding box center [470, 308] width 103 height 24
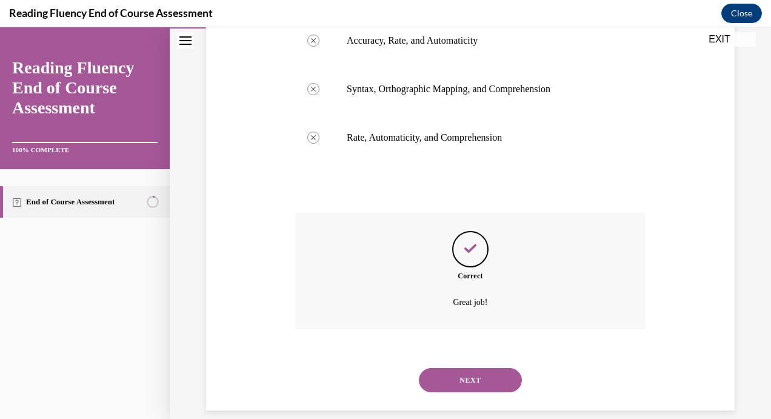
scroll to position [324, 0]
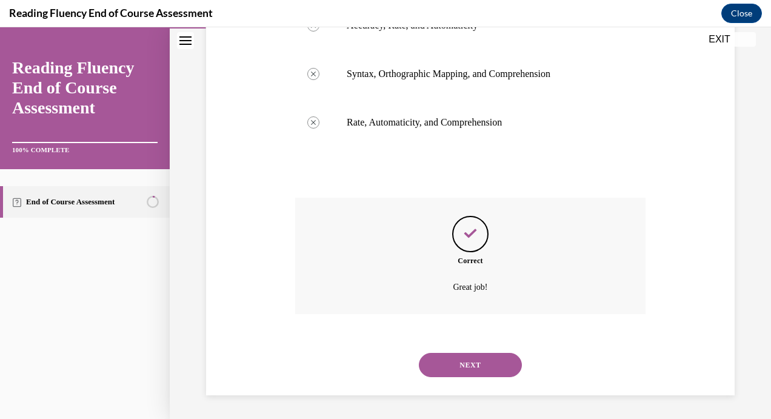
click at [445, 353] on button "NEXT" at bounding box center [470, 365] width 103 height 24
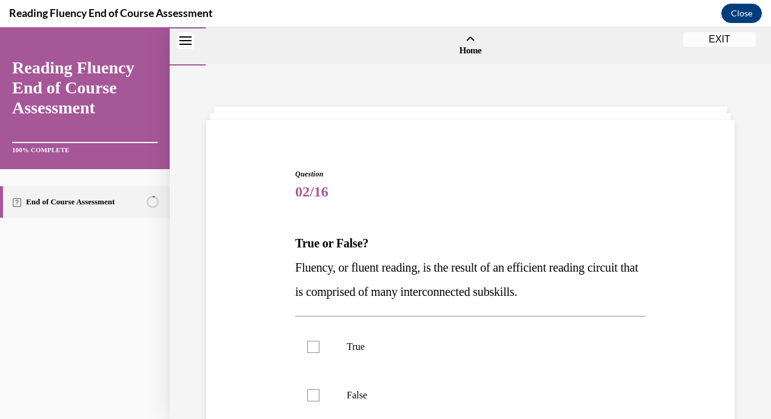
scroll to position [91, 0]
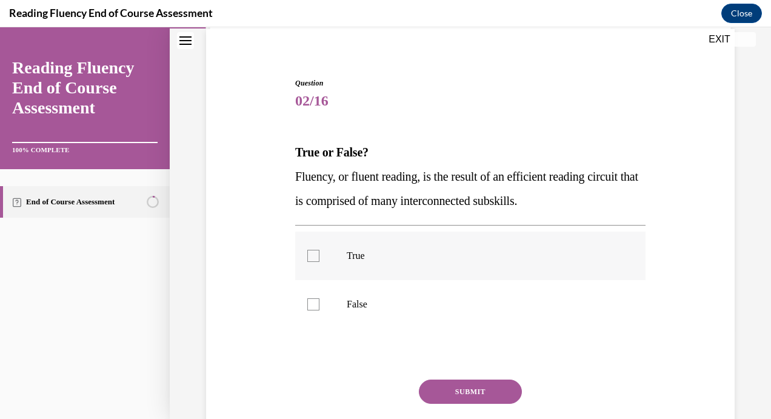
click at [454, 267] on label "True" at bounding box center [470, 256] width 351 height 49
click at [320, 262] on input "True" at bounding box center [313, 256] width 12 height 12
checkbox input "true"
click at [420, 394] on button "SUBMIT" at bounding box center [470, 392] width 103 height 24
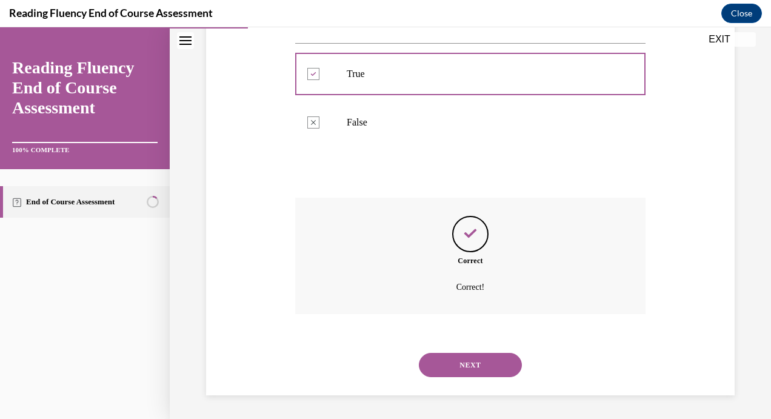
click at [455, 370] on button "NEXT" at bounding box center [470, 365] width 103 height 24
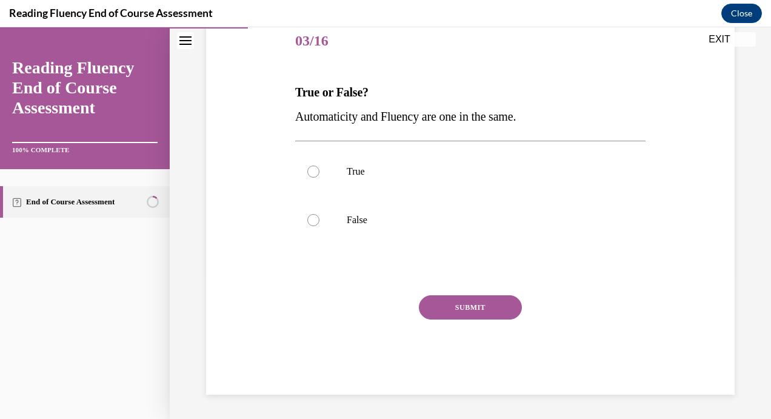
scroll to position [135, 0]
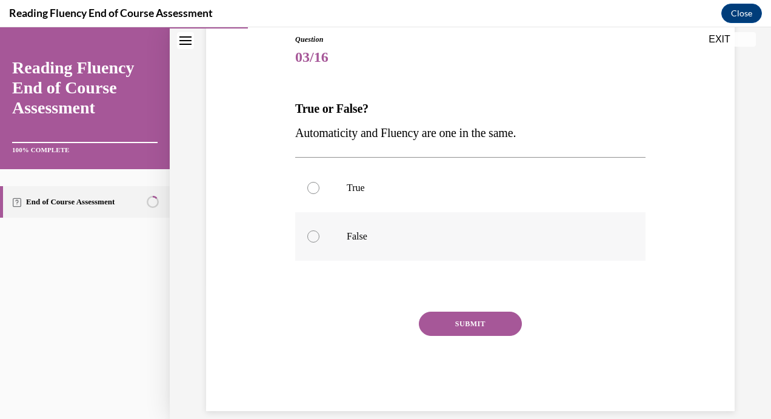
click at [408, 250] on label "False" at bounding box center [470, 236] width 351 height 49
click at [320, 243] on input "False" at bounding box center [313, 236] width 12 height 12
radio input "true"
click at [443, 325] on button "SUBMIT" at bounding box center [470, 324] width 103 height 24
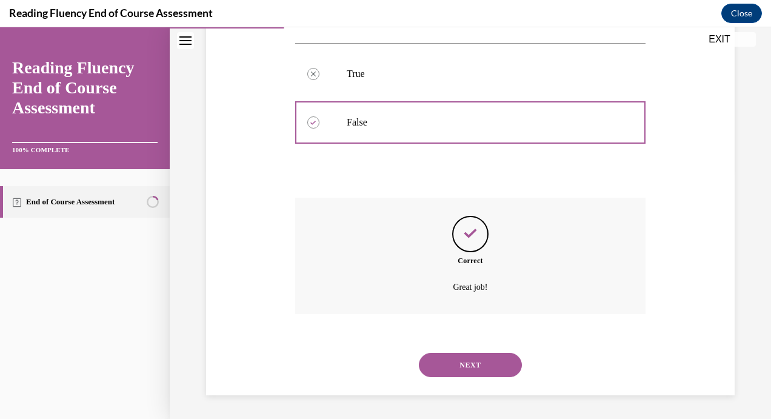
click at [448, 365] on button "NEXT" at bounding box center [470, 365] width 103 height 24
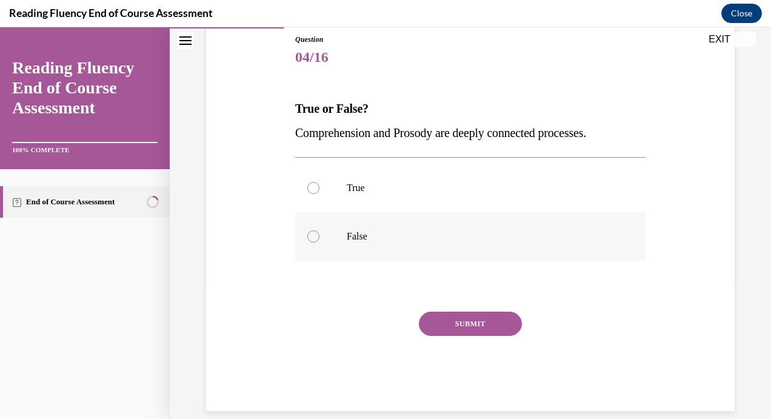
click at [426, 212] on label "False" at bounding box center [470, 236] width 351 height 49
click at [320, 230] on input "False" at bounding box center [313, 236] width 12 height 12
radio input "true"
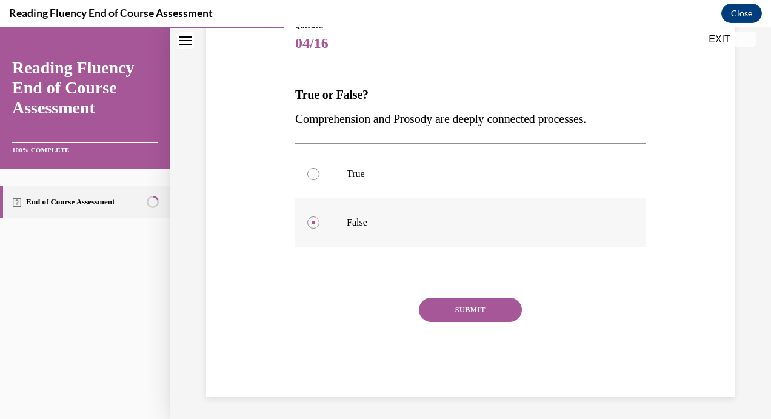
scroll to position [150, 0]
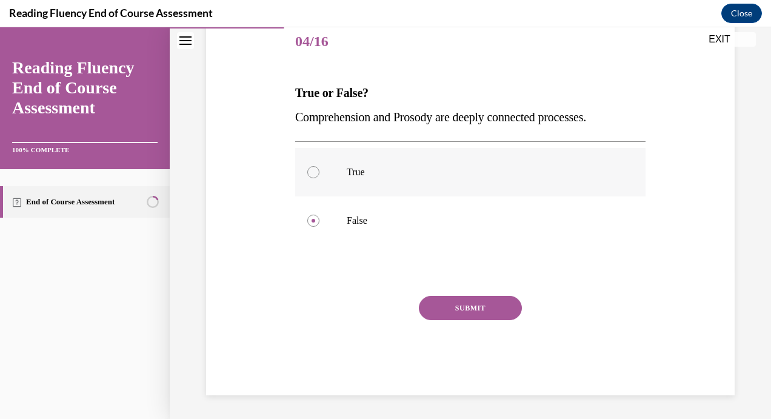
click at [431, 188] on label "True" at bounding box center [470, 172] width 351 height 49
click at [320, 178] on input "True" at bounding box center [313, 172] width 12 height 12
radio input "true"
click at [432, 310] on button "SUBMIT" at bounding box center [470, 308] width 103 height 24
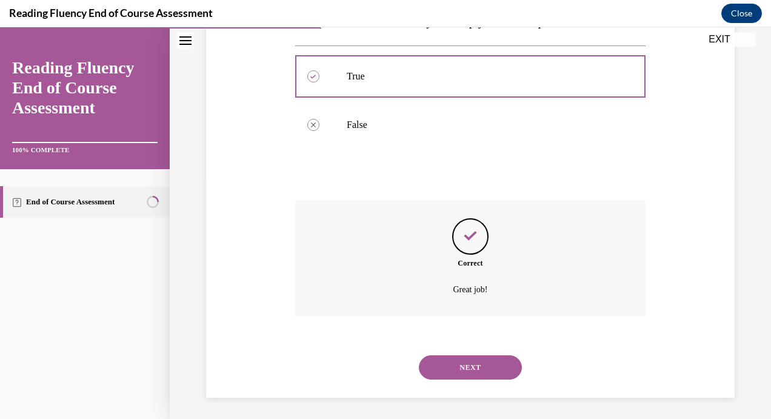
scroll to position [249, 0]
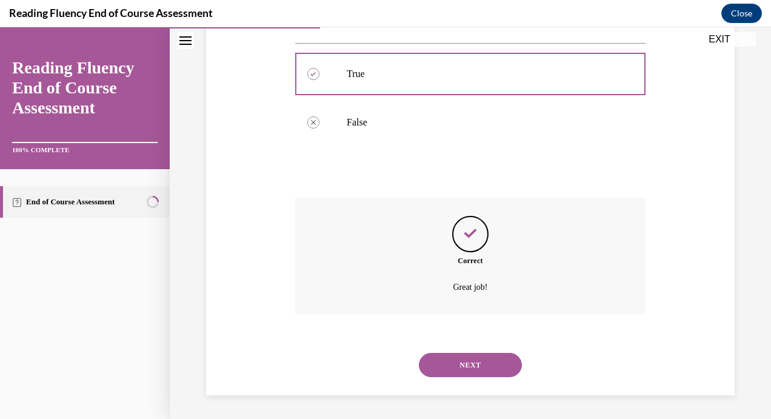
click at [440, 365] on button "NEXT" at bounding box center [470, 365] width 103 height 24
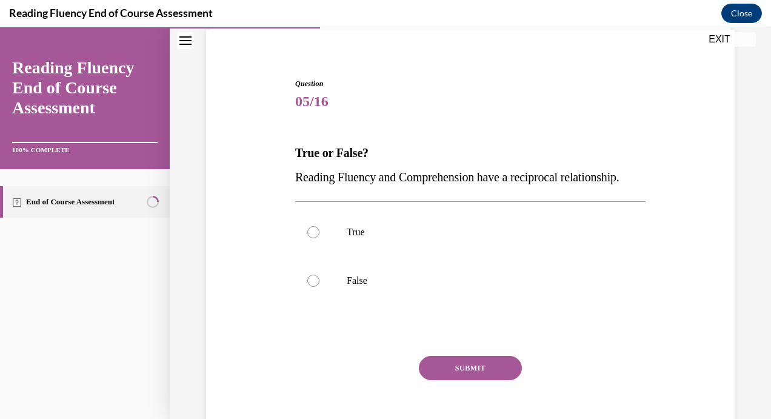
scroll to position [90, 0]
click at [409, 239] on p "True" at bounding box center [481, 233] width 269 height 12
click at [320, 239] on input "True" at bounding box center [313, 233] width 12 height 12
radio input "true"
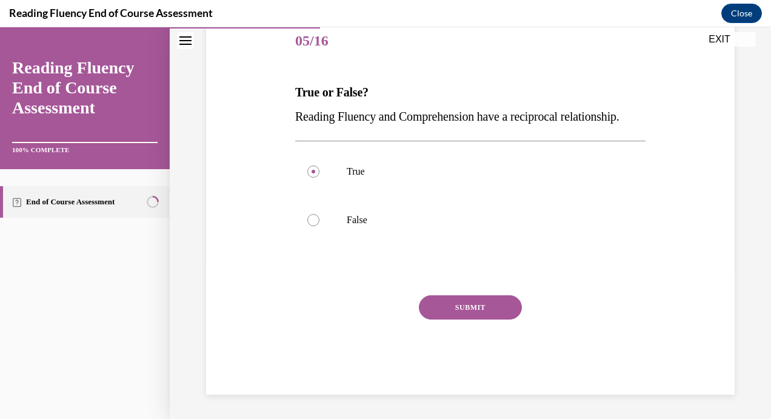
click at [465, 295] on div "Question 05/16 True or False? Reading Fluency and Comprehension have a reciproc…" at bounding box center [470, 206] width 351 height 377
click at [458, 308] on button "SUBMIT" at bounding box center [470, 307] width 103 height 24
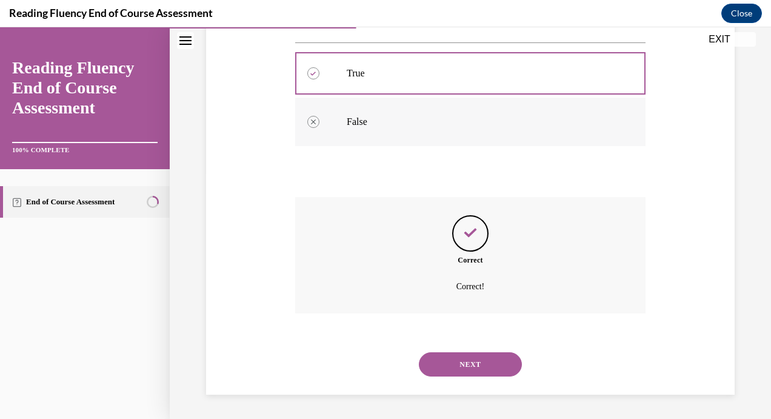
scroll to position [273, 0]
click at [438, 355] on button "NEXT" at bounding box center [470, 364] width 103 height 24
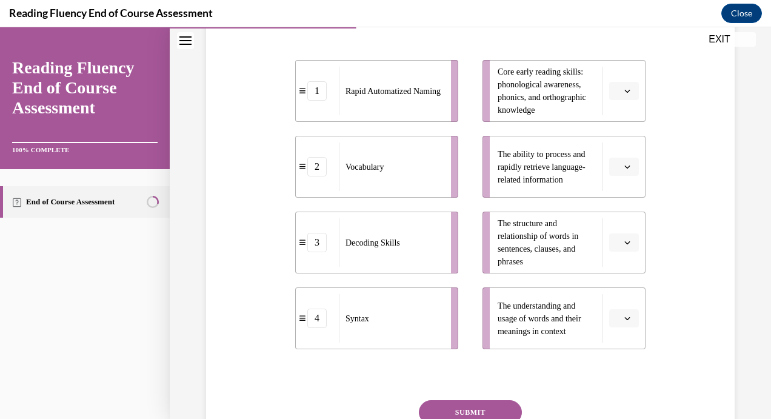
scroll to position [263, 0]
click at [617, 90] on span "Please select an option" at bounding box center [619, 90] width 4 height 12
click at [608, 209] on div "4" at bounding box center [615, 214] width 30 height 24
click at [611, 96] on button "4" at bounding box center [624, 90] width 30 height 18
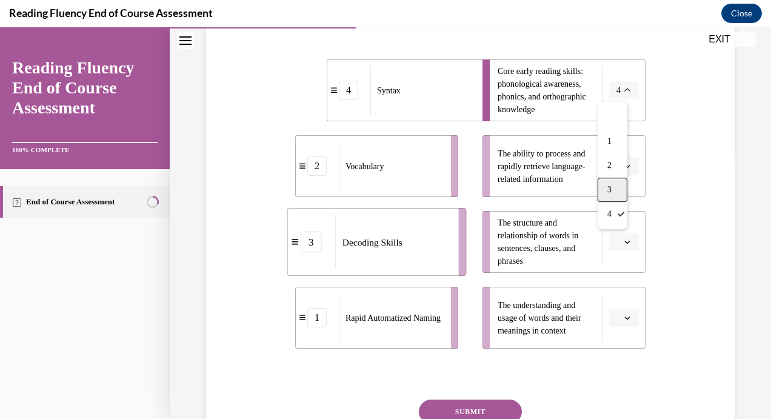
click at [614, 185] on div "3" at bounding box center [613, 190] width 30 height 24
click at [615, 164] on button "button" at bounding box center [624, 166] width 30 height 18
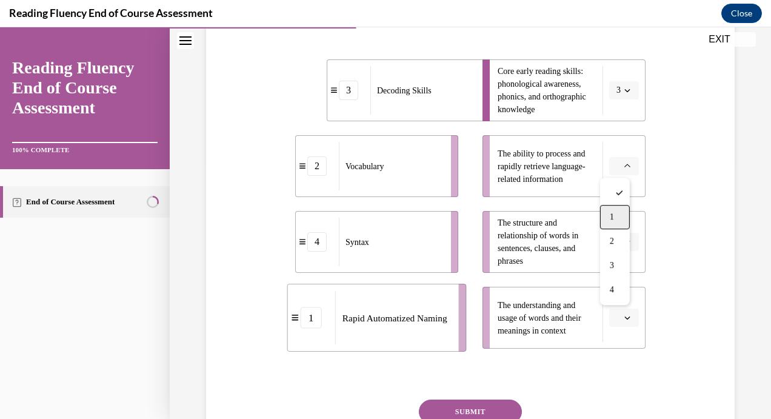
click at [609, 224] on div "1" at bounding box center [615, 217] width 30 height 24
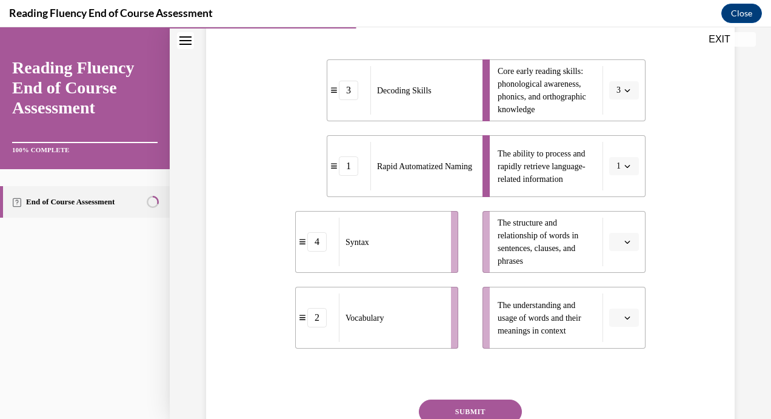
click at [625, 244] on icon "button" at bounding box center [628, 242] width 6 height 6
click at [611, 317] on span "2" at bounding box center [612, 317] width 4 height 10
click at [614, 322] on button "button" at bounding box center [624, 318] width 30 height 18
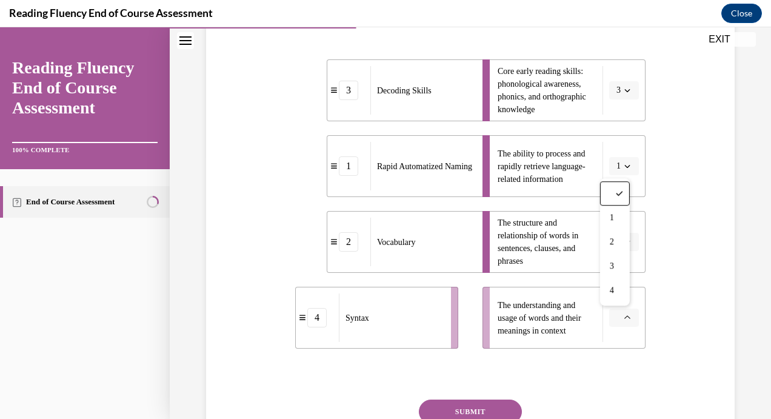
click at [670, 303] on div "Question 06/16 Match the subskills below that contribute to fluent reading with…" at bounding box center [470, 184] width 535 height 629
click at [625, 242] on icon "button" at bounding box center [628, 242] width 6 height 6
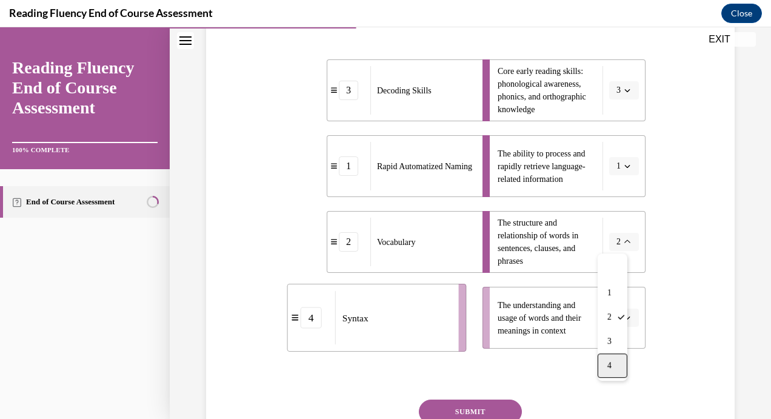
click at [611, 366] on span "4" at bounding box center [610, 366] width 4 height 10
click at [617, 315] on span "Please select an option" at bounding box center [619, 318] width 4 height 12
click at [621, 238] on div "2" at bounding box center [615, 242] width 30 height 24
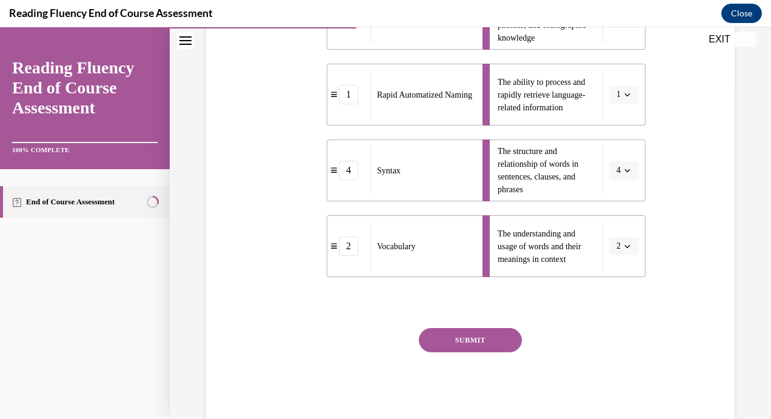
click at [475, 335] on button "SUBMIT" at bounding box center [470, 340] width 103 height 24
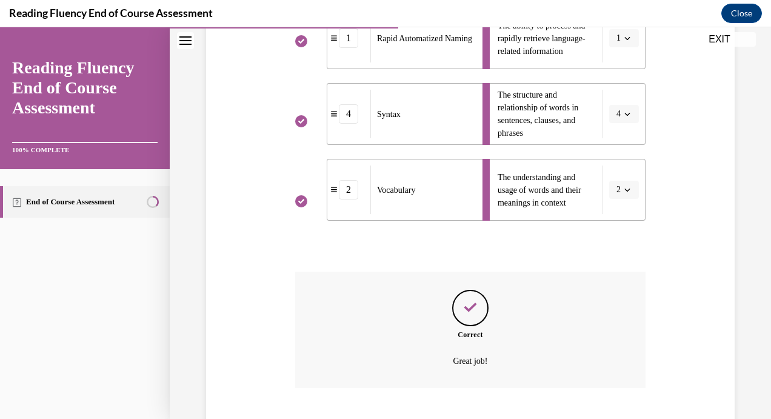
scroll to position [465, 0]
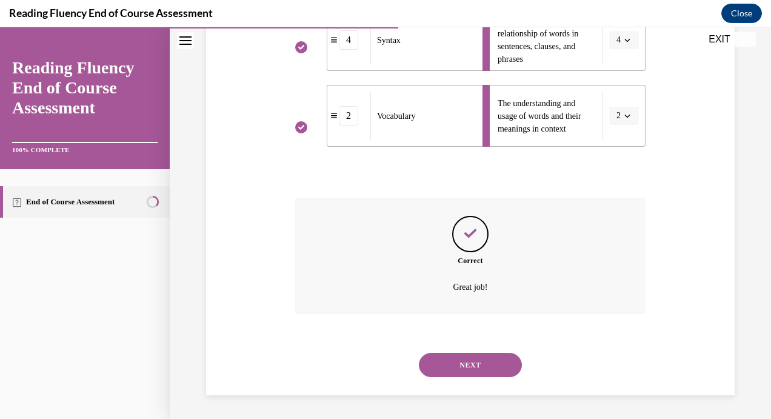
click at [458, 361] on button "NEXT" at bounding box center [470, 365] width 103 height 24
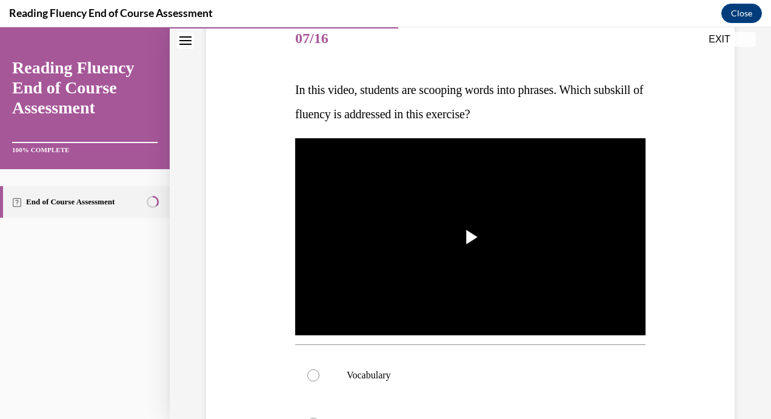
scroll to position [153, 0]
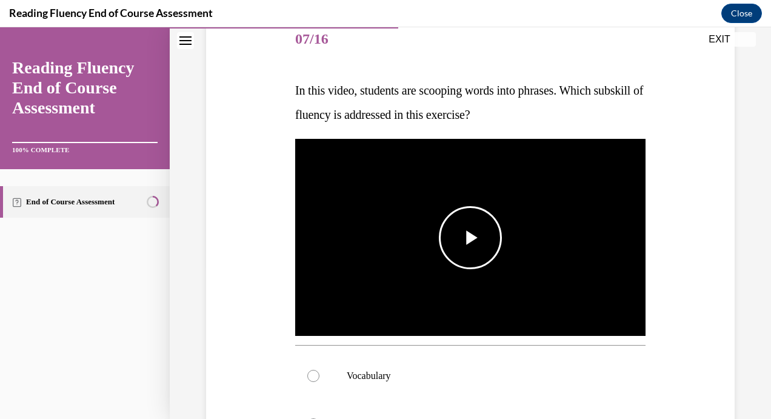
click at [471, 238] on span "Video player" at bounding box center [471, 238] width 0 height 0
click at [303, 314] on span "Video player" at bounding box center [307, 314] width 24 height 0
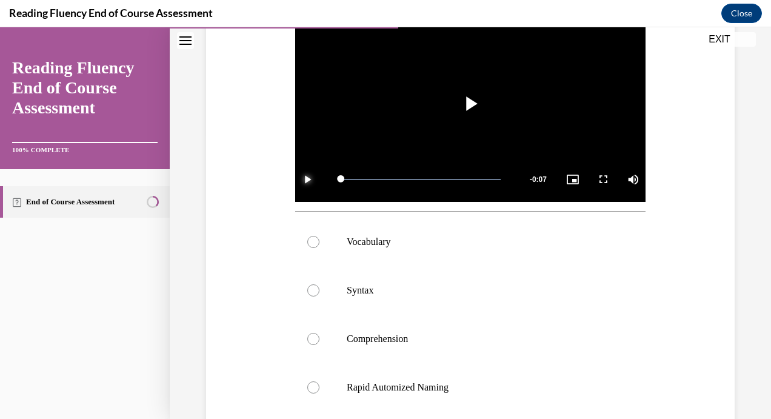
scroll to position [287, 0]
click at [447, 295] on label "Syntax" at bounding box center [470, 290] width 351 height 49
click at [320, 295] on input "Syntax" at bounding box center [313, 290] width 12 height 12
radio input "true"
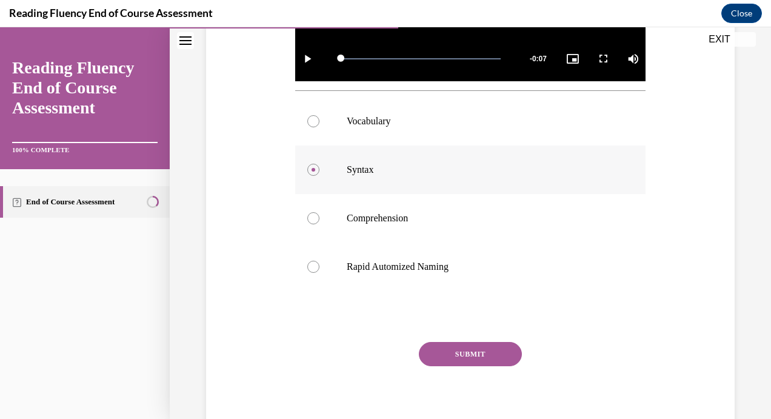
scroll to position [420, 0]
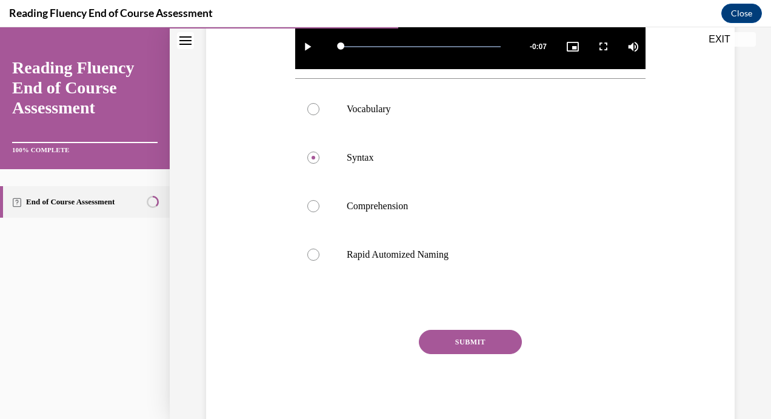
click at [439, 326] on div "Question 07/16 In this video, students are scooping words into phrases. Which s…" at bounding box center [470, 89] width 351 height 680
click at [440, 334] on button "SUBMIT" at bounding box center [470, 342] width 103 height 24
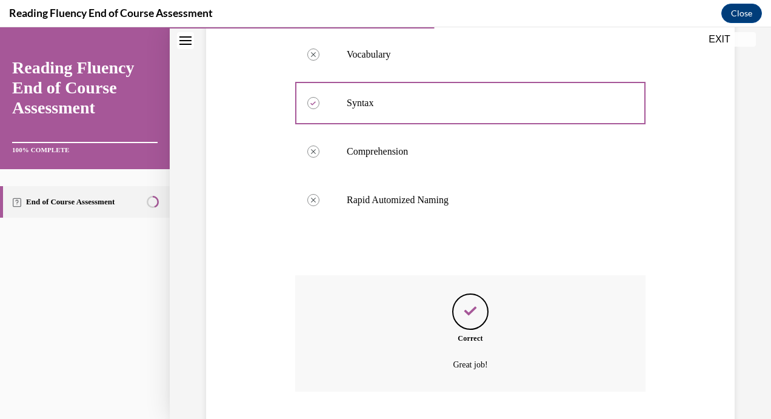
scroll to position [548, 0]
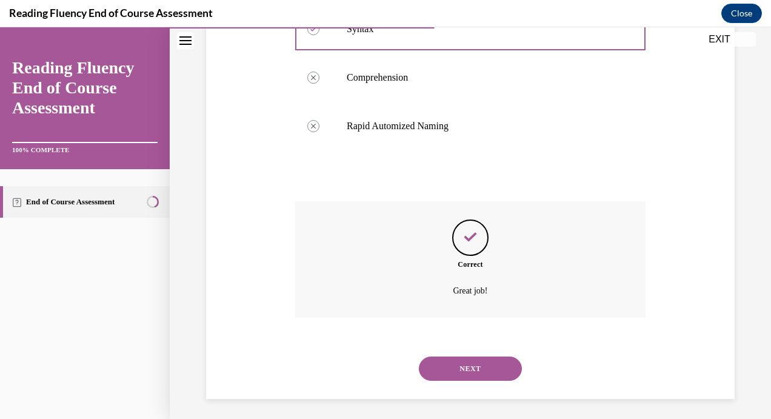
click at [456, 364] on button "NEXT" at bounding box center [470, 369] width 103 height 24
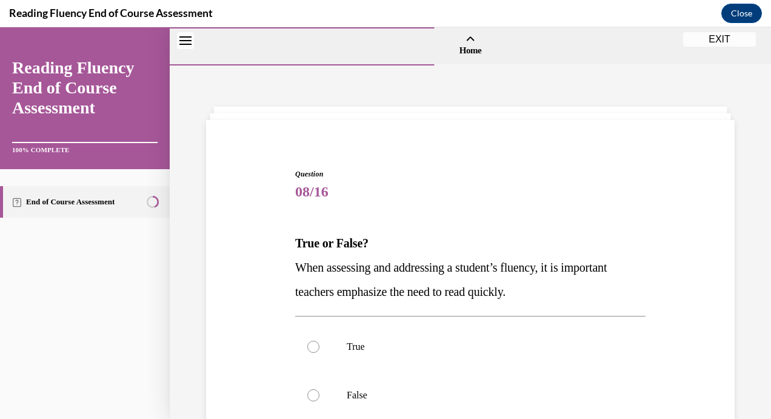
scroll to position [95, 0]
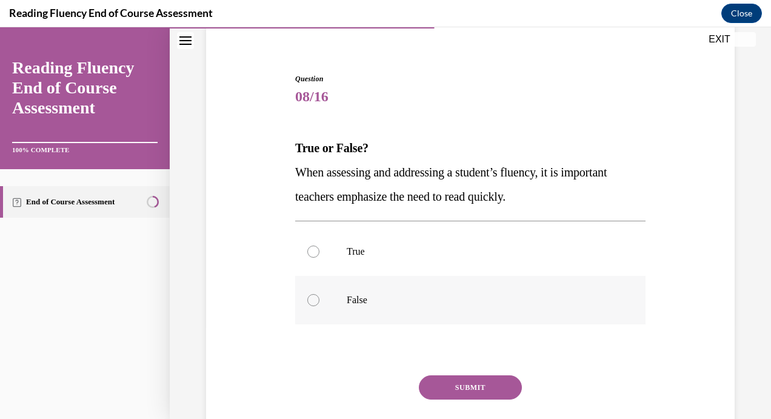
click at [464, 295] on p "False" at bounding box center [481, 300] width 269 height 12
click at [320, 295] on input "False" at bounding box center [313, 300] width 12 height 12
radio input "true"
click at [458, 383] on button "SUBMIT" at bounding box center [470, 387] width 103 height 24
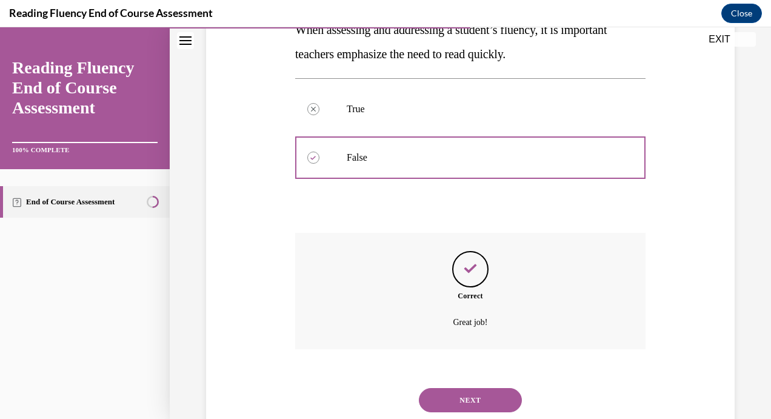
scroll to position [273, 0]
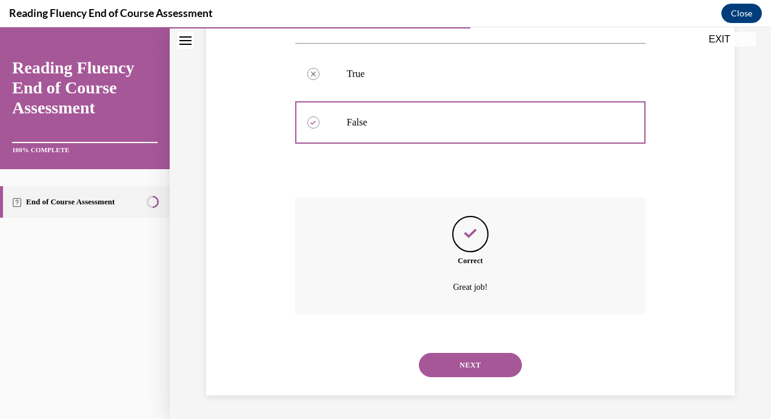
click at [463, 378] on div "NEXT" at bounding box center [470, 365] width 351 height 49
click at [453, 374] on button "NEXT" at bounding box center [470, 365] width 103 height 24
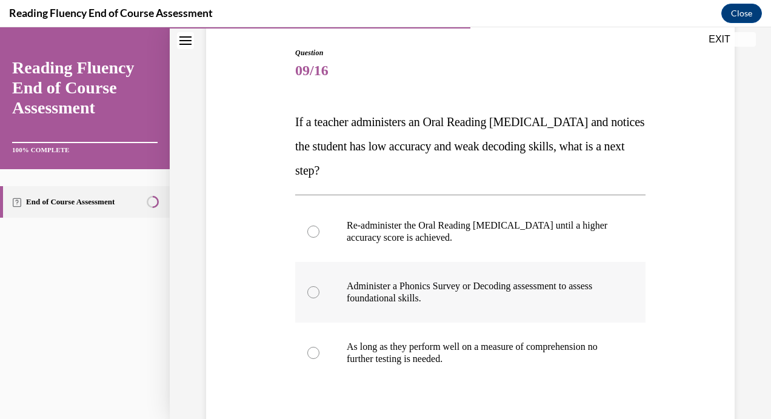
click at [477, 290] on p "Administer a Phonics Survey or Decoding assessment to assess foundational skill…" at bounding box center [481, 292] width 269 height 24
click at [320, 290] on input "Administer a Phonics Survey or Decoding assessment to assess foundational skill…" at bounding box center [313, 292] width 12 height 12
radio input "true"
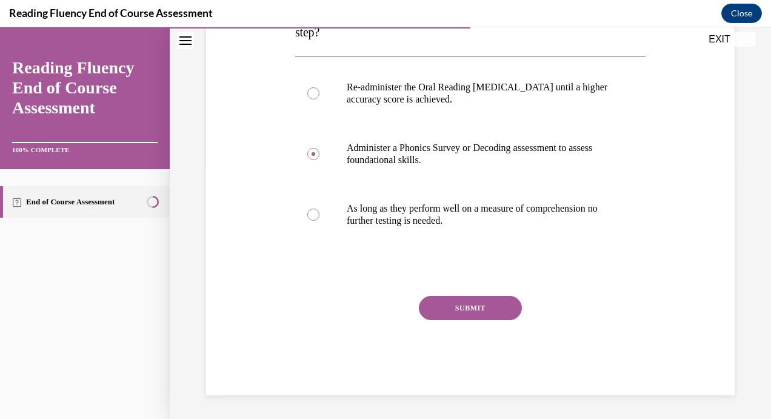
click at [463, 301] on button "SUBMIT" at bounding box center [470, 308] width 103 height 24
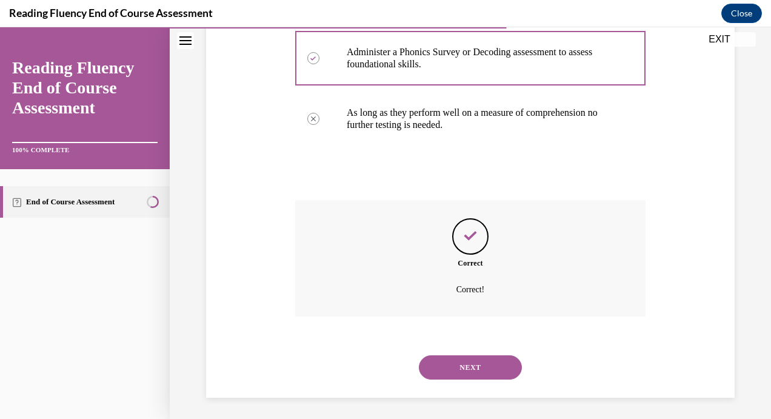
scroll to position [358, 0]
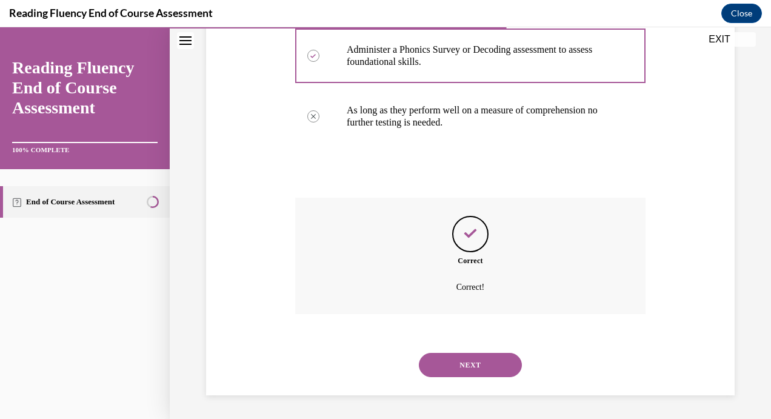
click at [434, 371] on button "NEXT" at bounding box center [470, 365] width 103 height 24
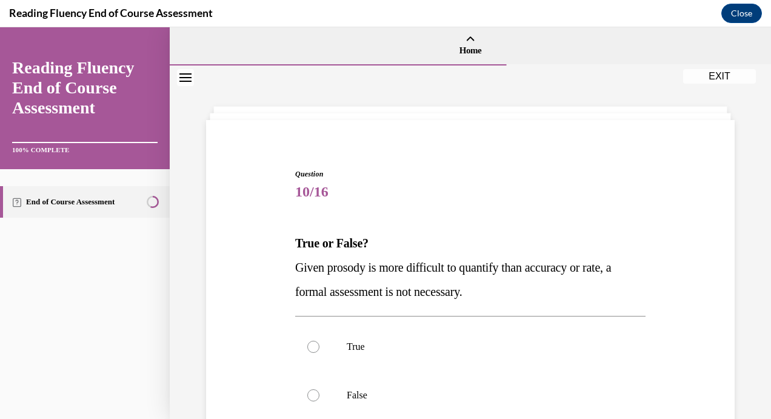
scroll to position [90, 0]
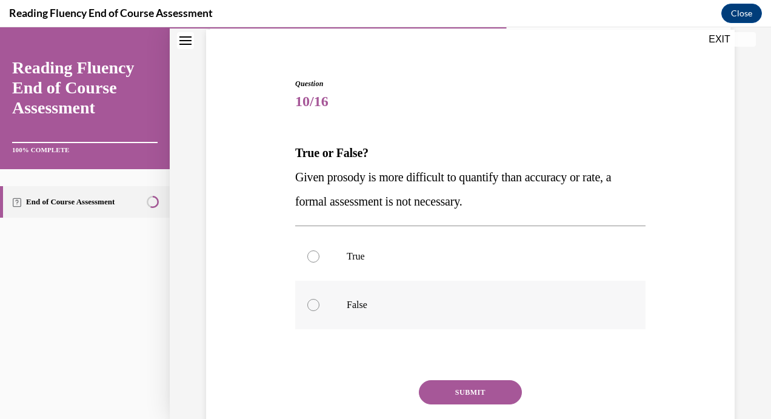
click at [380, 304] on p "False" at bounding box center [481, 305] width 269 height 12
click at [320, 304] on input "False" at bounding box center [313, 305] width 12 height 12
radio input "true"
click at [439, 394] on button "SUBMIT" at bounding box center [470, 392] width 103 height 24
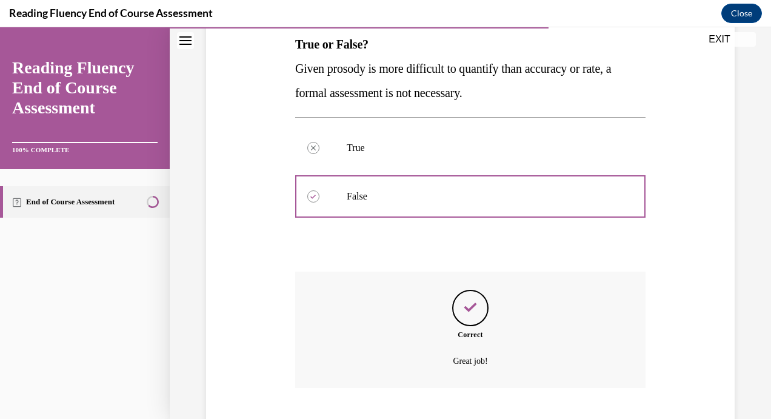
scroll to position [273, 0]
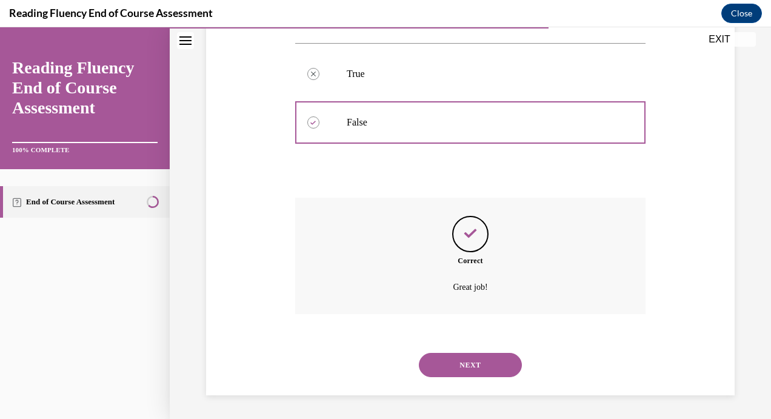
click at [471, 366] on button "NEXT" at bounding box center [470, 365] width 103 height 24
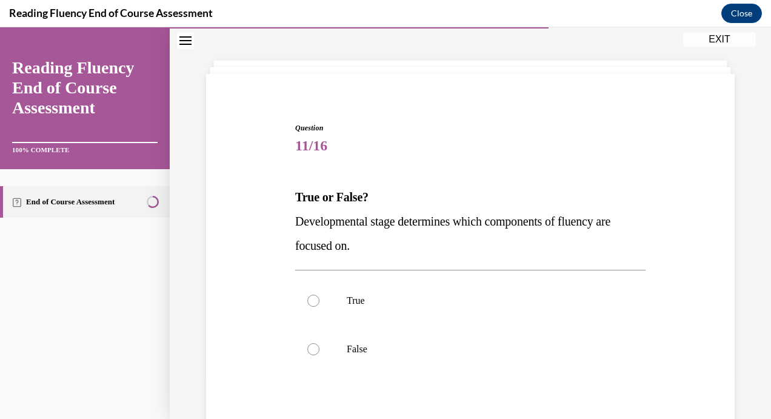
scroll to position [60, 0]
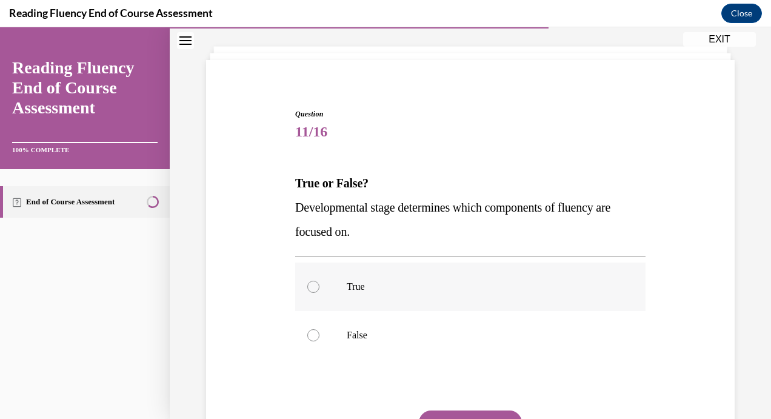
click at [371, 296] on label "True" at bounding box center [470, 287] width 351 height 49
click at [320, 293] on input "True" at bounding box center [313, 287] width 12 height 12
radio input "true"
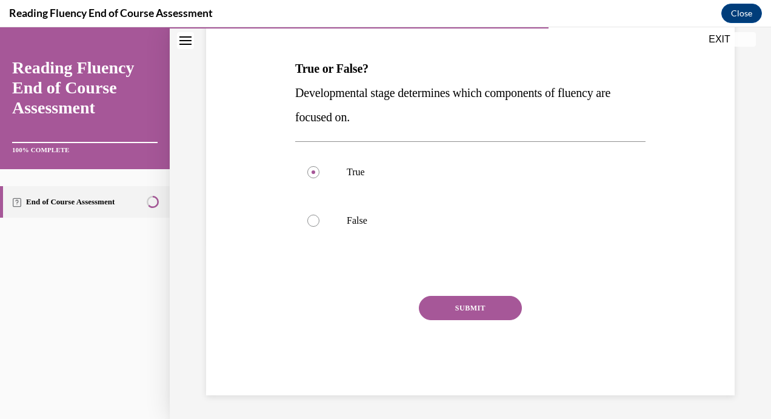
click at [449, 312] on button "SUBMIT" at bounding box center [470, 308] width 103 height 24
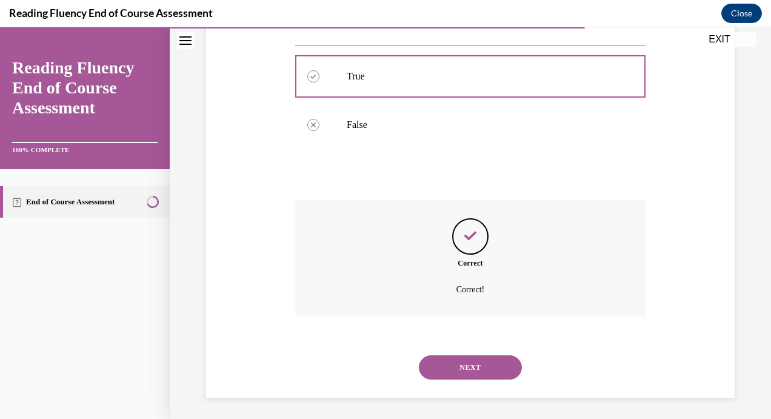
scroll to position [273, 0]
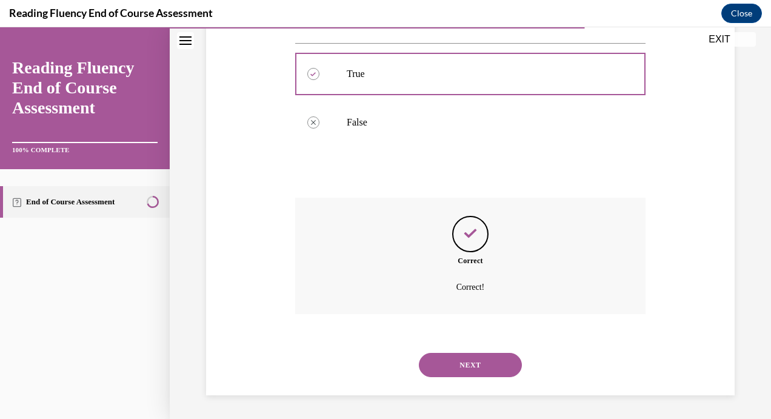
click at [428, 377] on div "NEXT" at bounding box center [470, 365] width 351 height 49
click at [458, 355] on button "NEXT" at bounding box center [470, 365] width 103 height 24
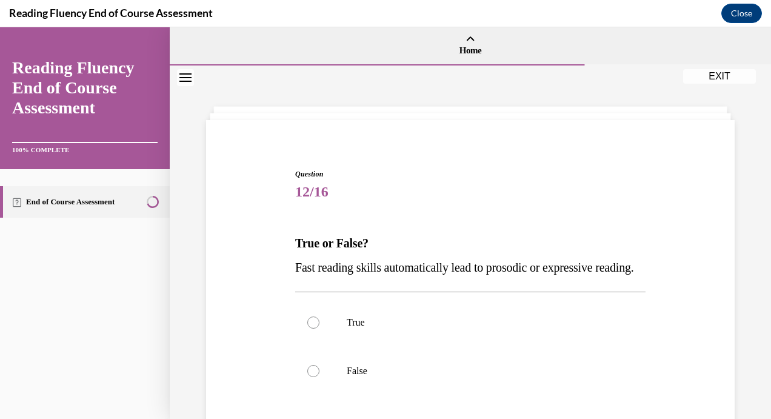
scroll to position [175, 0]
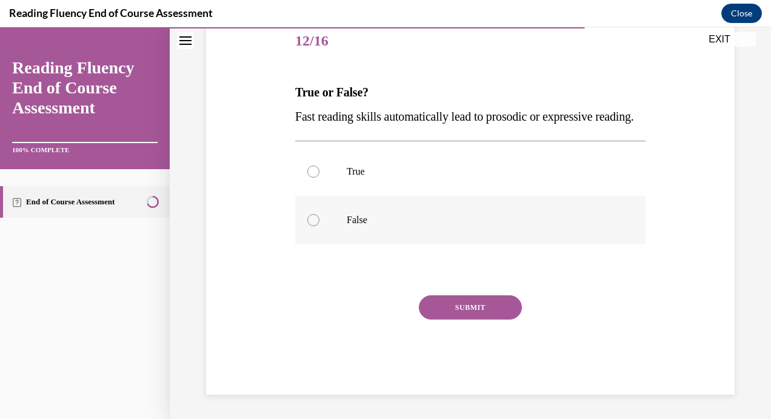
click at [404, 218] on p "False" at bounding box center [481, 220] width 269 height 12
click at [320, 218] on input "False" at bounding box center [313, 220] width 12 height 12
radio input "true"
click at [443, 303] on button "SUBMIT" at bounding box center [470, 307] width 103 height 24
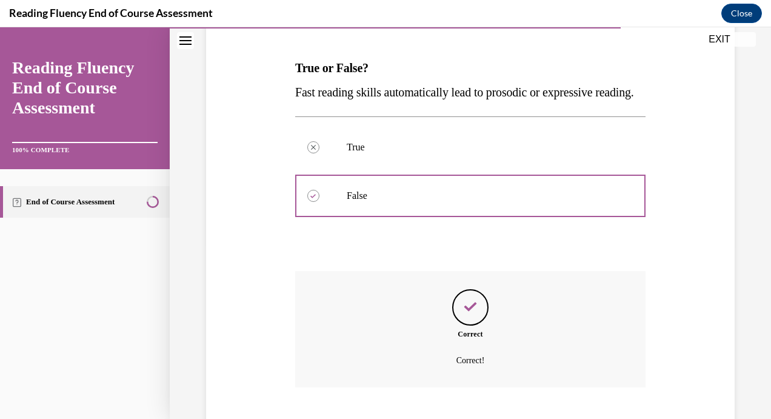
scroll to position [273, 0]
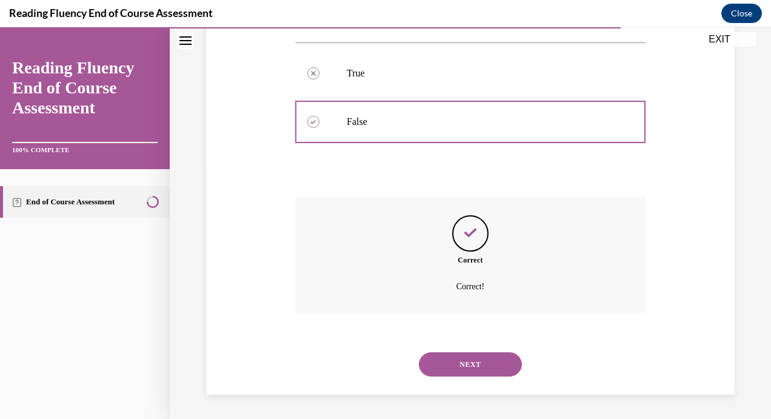
click at [441, 365] on button "NEXT" at bounding box center [470, 364] width 103 height 24
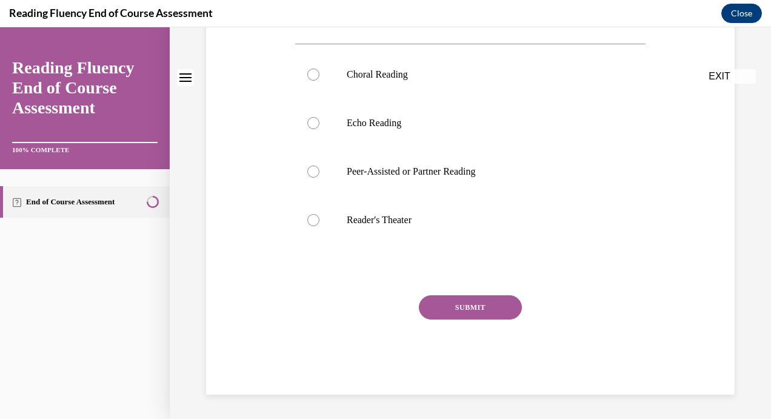
scroll to position [0, 0]
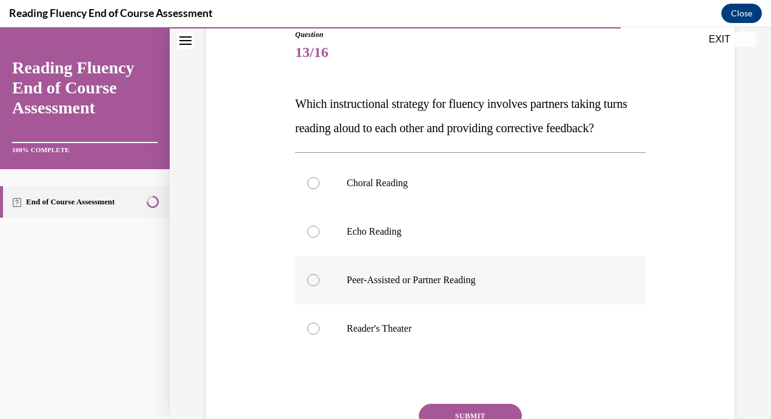
click at [428, 286] on p "Peer-Assisted or Partner Reading" at bounding box center [481, 280] width 269 height 12
click at [320, 286] on input "Peer-Assisted or Partner Reading" at bounding box center [313, 280] width 12 height 12
radio input "true"
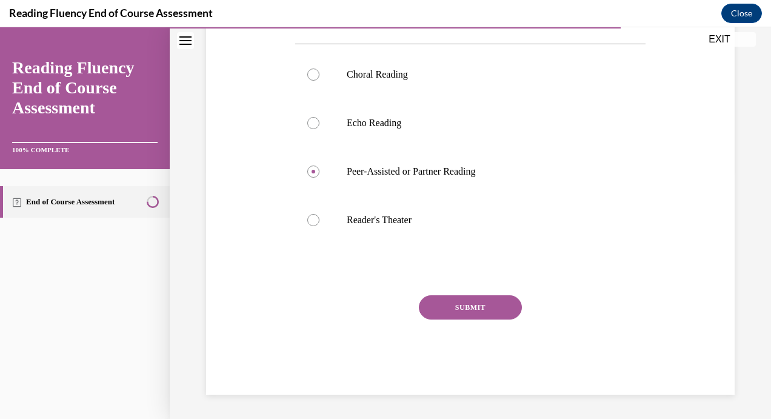
click at [445, 312] on button "SUBMIT" at bounding box center [470, 307] width 103 height 24
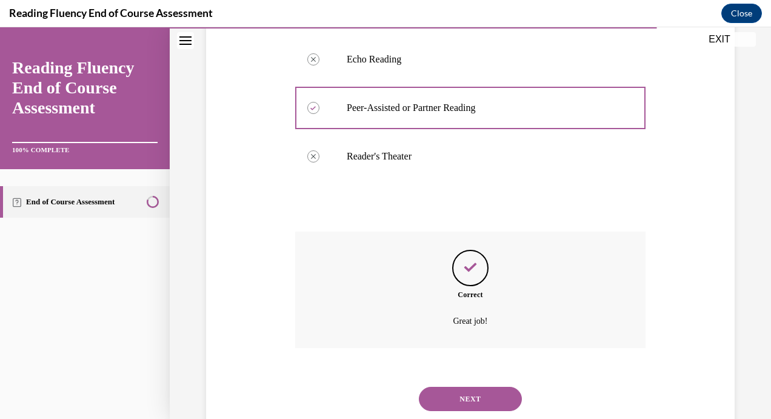
scroll to position [370, 0]
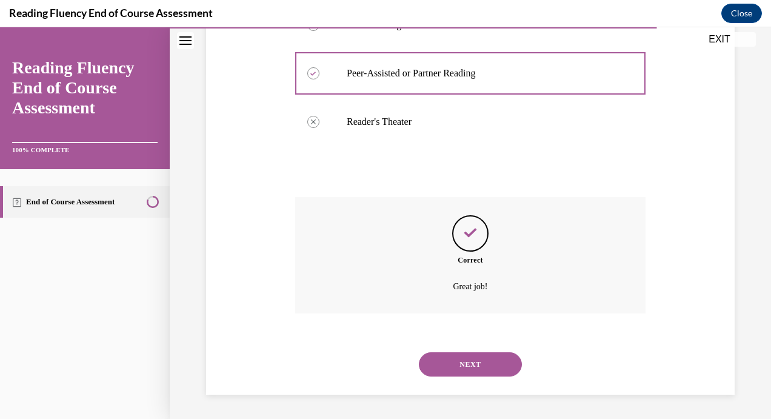
click at [446, 370] on button "NEXT" at bounding box center [470, 364] width 103 height 24
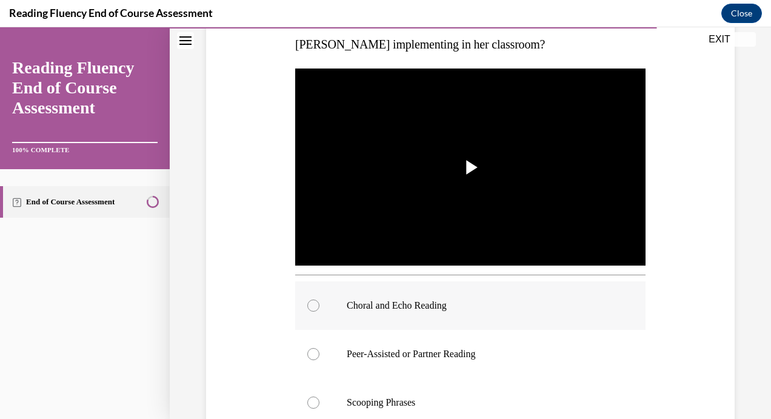
click at [391, 314] on label "Choral and Echo Reading" at bounding box center [470, 305] width 351 height 49
click at [320, 312] on input "Choral and Echo Reading" at bounding box center [313, 306] width 12 height 12
radio input "true"
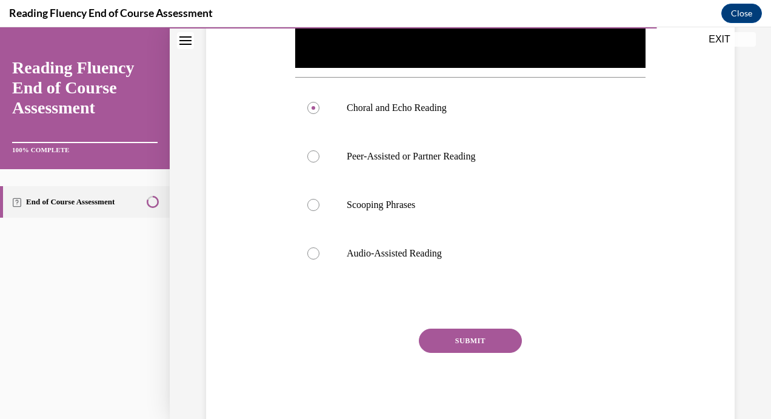
click at [431, 334] on button "SUBMIT" at bounding box center [470, 341] width 103 height 24
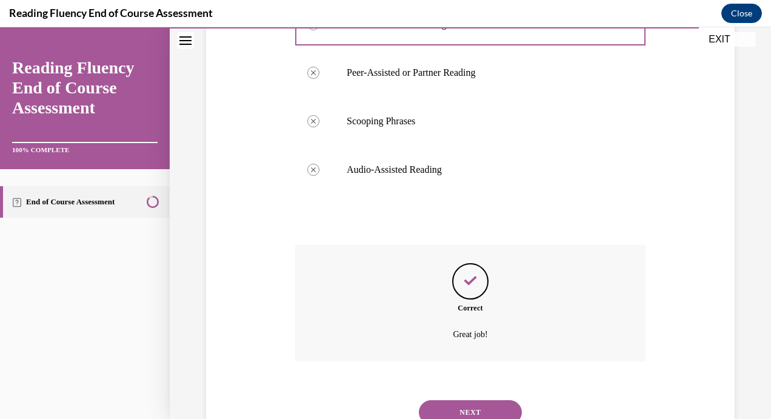
scroll to position [548, 0]
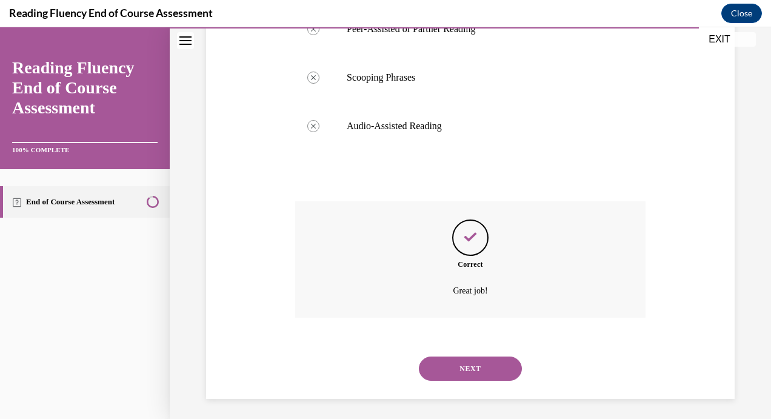
click at [451, 362] on button "NEXT" at bounding box center [470, 369] width 103 height 24
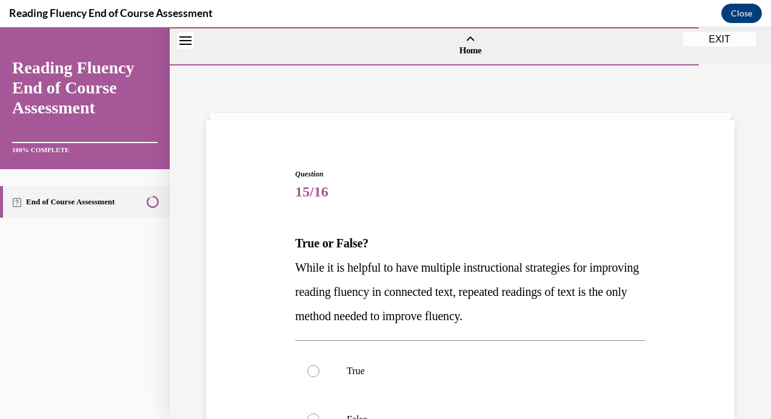
scroll to position [146, 0]
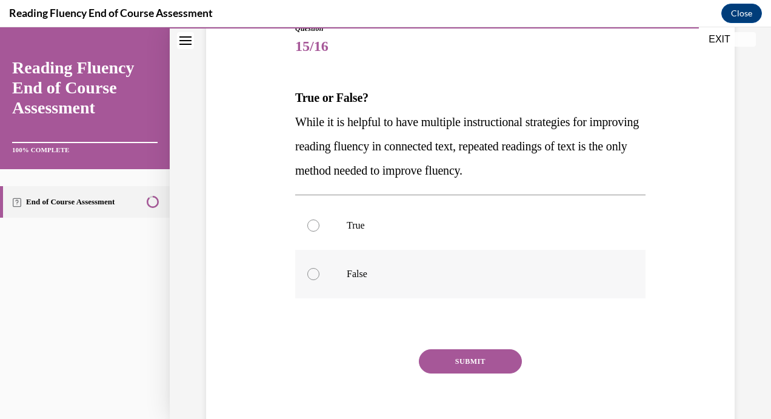
click at [416, 284] on label "False" at bounding box center [470, 274] width 351 height 49
click at [320, 280] on input "False" at bounding box center [313, 274] width 12 height 12
radio input "true"
click at [428, 360] on button "SUBMIT" at bounding box center [470, 361] width 103 height 24
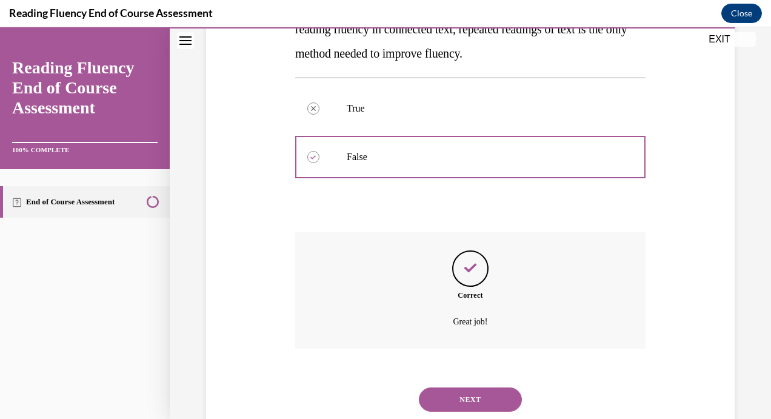
scroll to position [297, 0]
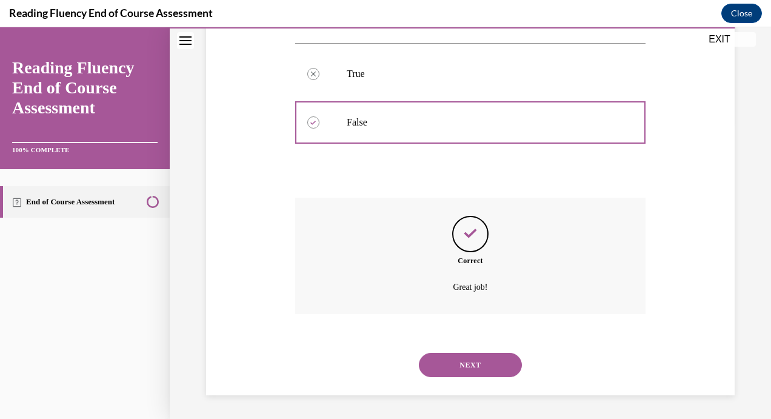
click at [452, 355] on button "NEXT" at bounding box center [470, 365] width 103 height 24
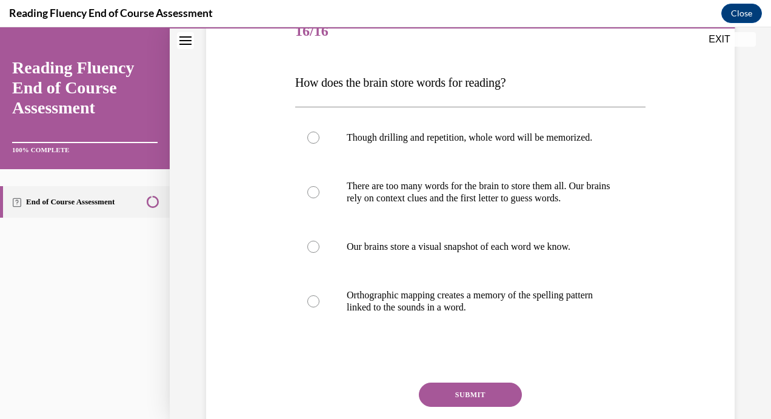
scroll to position [161, 0]
click at [601, 222] on label "There are too many words for the brain to store them all. Our brains rely on co…" at bounding box center [470, 191] width 351 height 61
click at [320, 198] on input "There are too many words for the brain to store them all. Our brains rely on co…" at bounding box center [313, 192] width 12 height 12
radio input "true"
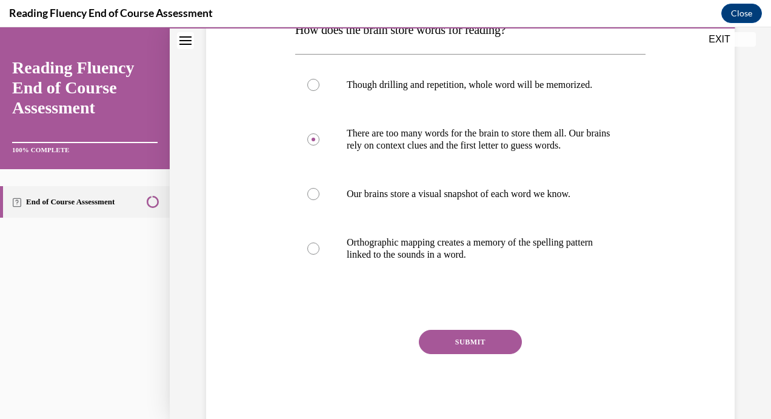
click at [483, 354] on button "SUBMIT" at bounding box center [470, 342] width 103 height 24
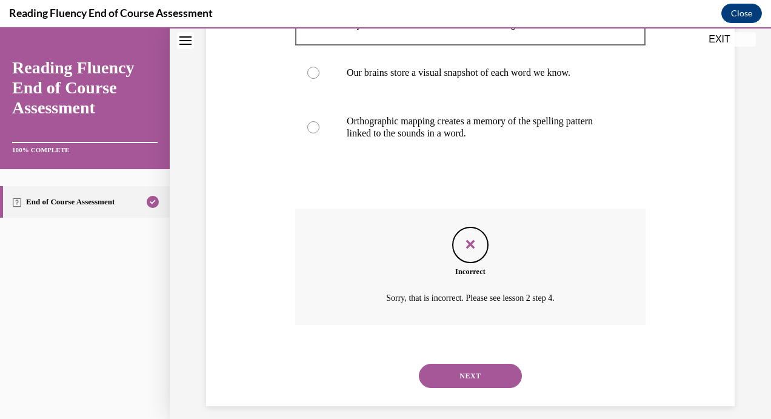
scroll to position [370, 0]
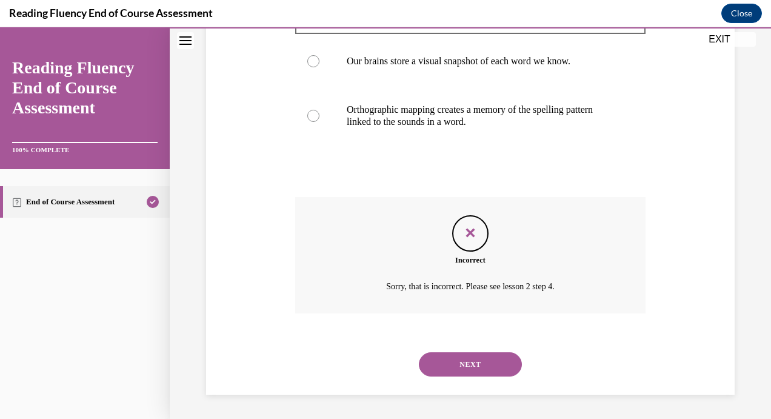
click at [483, 359] on button "NEXT" at bounding box center [470, 364] width 103 height 24
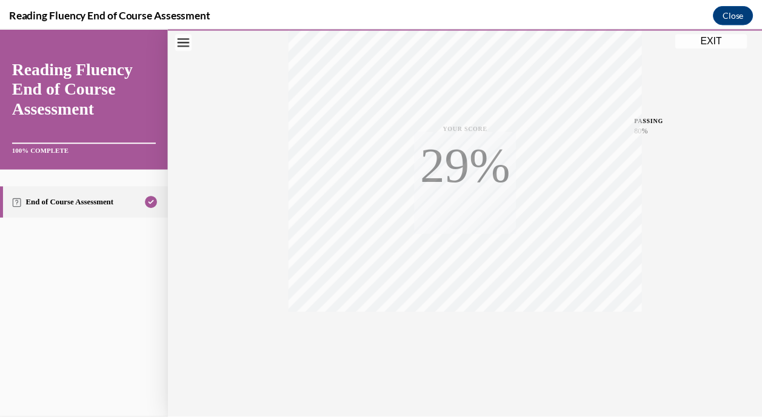
scroll to position [229, 0]
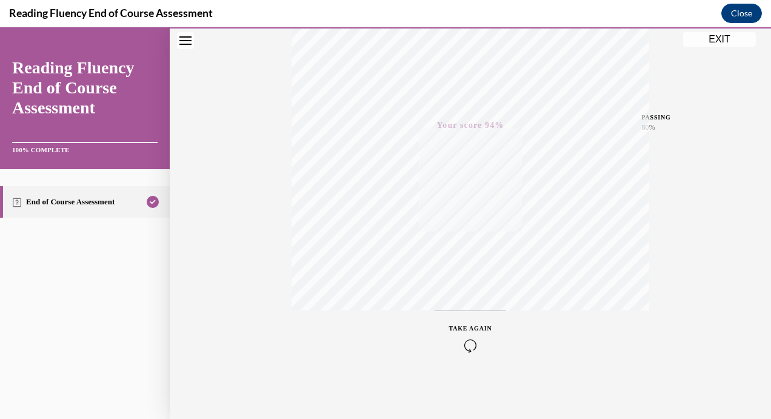
click at [729, 39] on button "EXIT" at bounding box center [719, 39] width 73 height 15
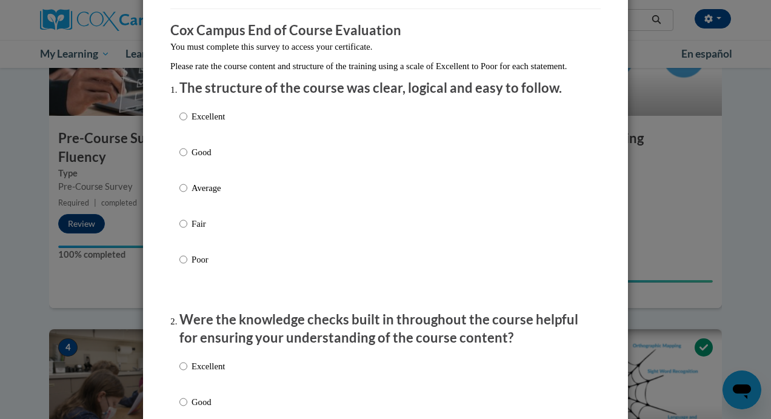
scroll to position [92, 0]
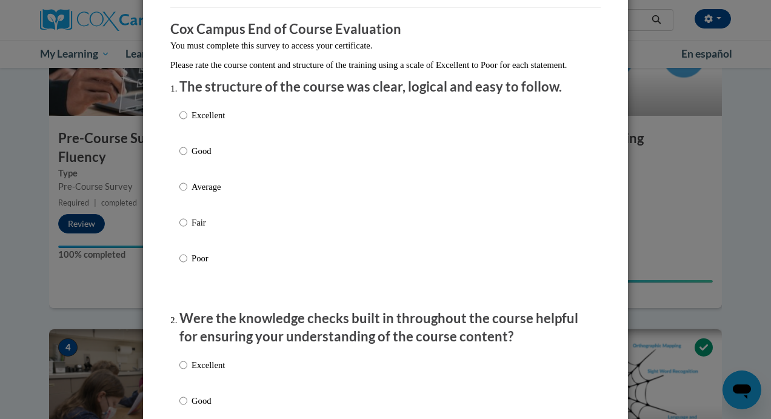
click at [215, 158] on p "Good" at bounding box center [208, 150] width 33 height 13
click at [187, 158] on input "Good" at bounding box center [184, 150] width 8 height 13
radio input "true"
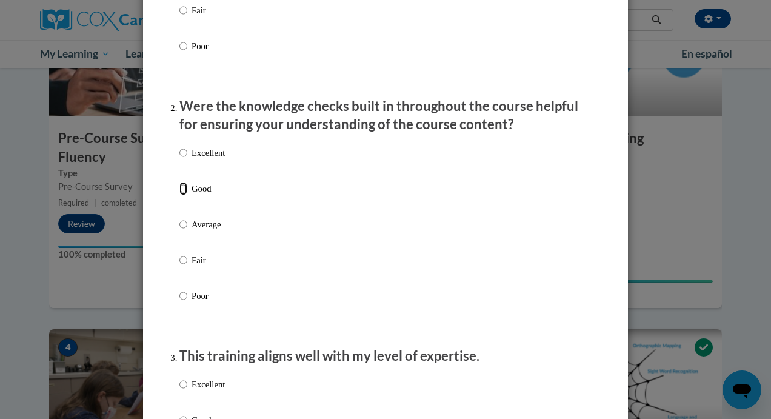
click at [180, 195] on input "Good" at bounding box center [184, 188] width 8 height 13
radio input "true"
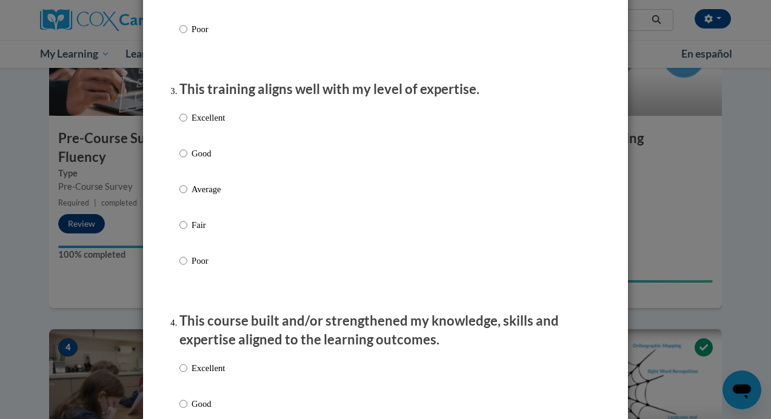
scroll to position [574, 0]
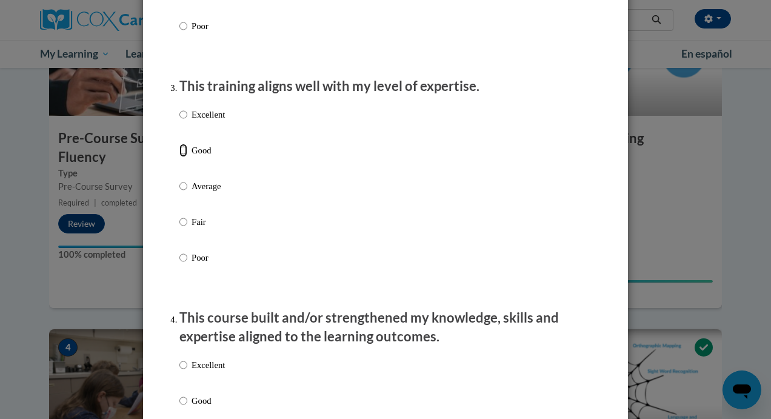
click at [182, 157] on input "Good" at bounding box center [184, 150] width 8 height 13
radio input "true"
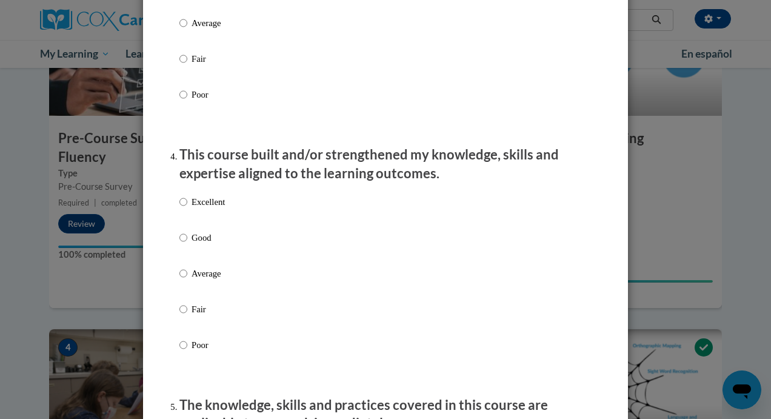
click at [183, 246] on label "Good" at bounding box center [202, 247] width 45 height 33
click at [183, 244] on input "Good" at bounding box center [184, 237] width 8 height 13
radio input "true"
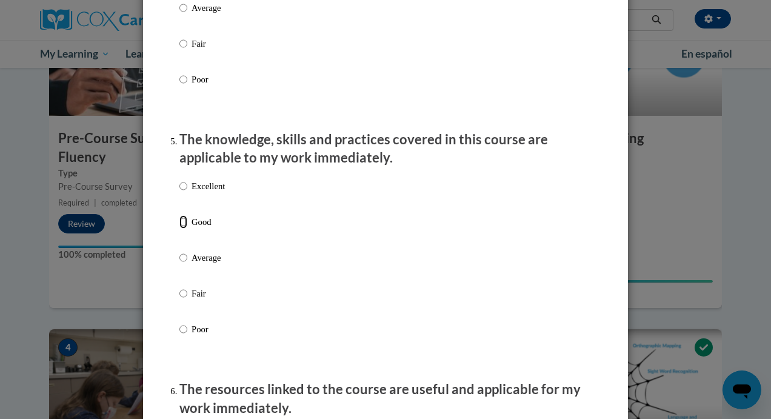
click at [181, 229] on input "Good" at bounding box center [184, 221] width 8 height 13
radio input "true"
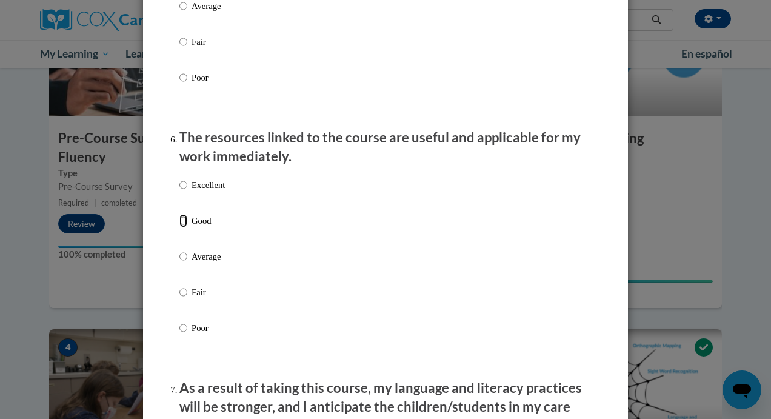
click at [181, 227] on input "Good" at bounding box center [184, 220] width 8 height 13
radio input "true"
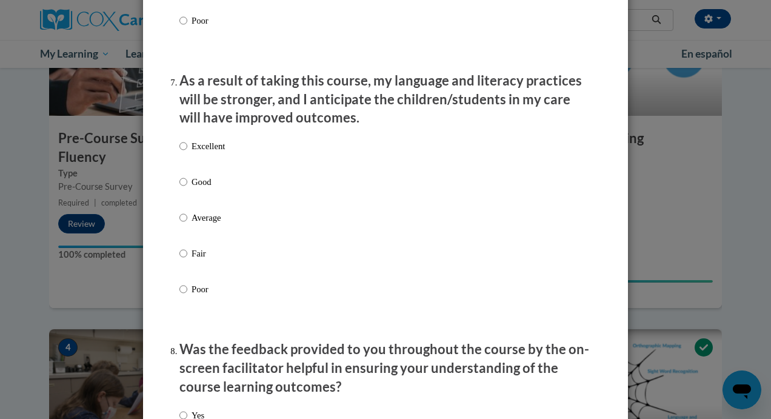
scroll to position [1564, 0]
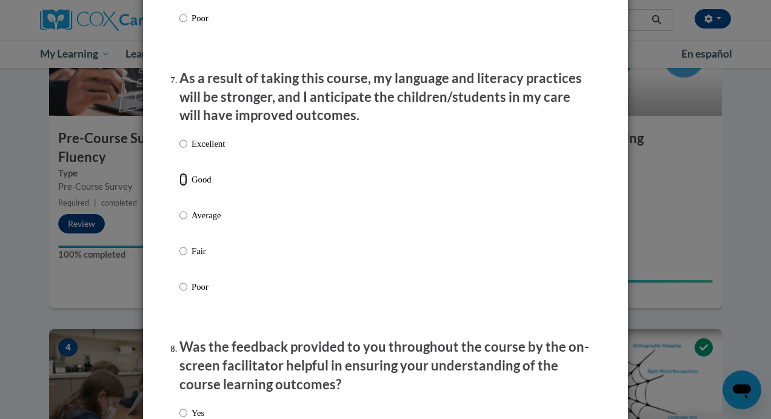
click at [180, 186] on input "Good" at bounding box center [184, 179] width 8 height 13
radio input "true"
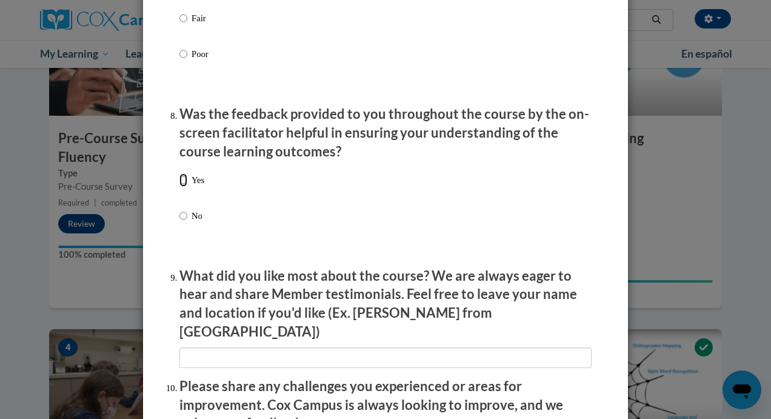
click at [180, 187] on input "Yes" at bounding box center [184, 179] width 8 height 13
radio input "true"
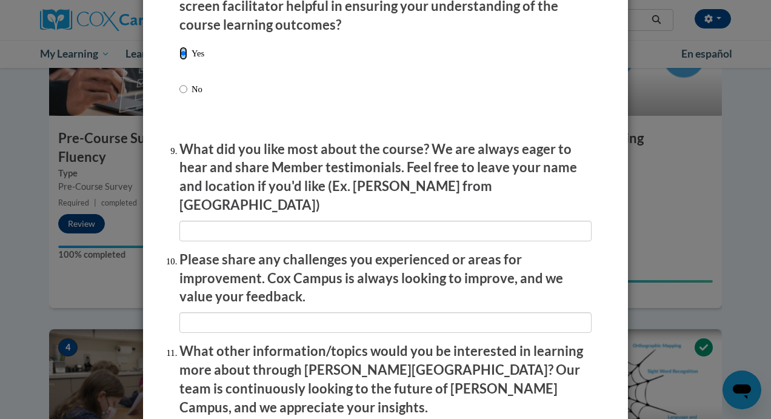
scroll to position [1929, 0]
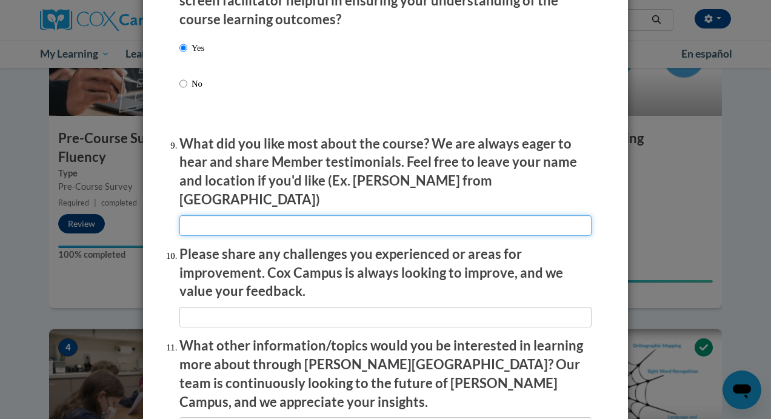
click at [200, 215] on input "textbox" at bounding box center [386, 225] width 412 height 21
type input "I liked the visuals and examples of students in the classroom with the specific…"
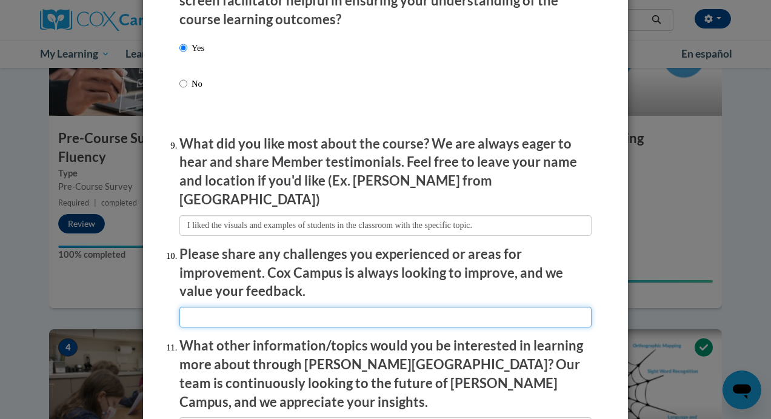
type input "The videos were somewhat long."
type input "N/A"
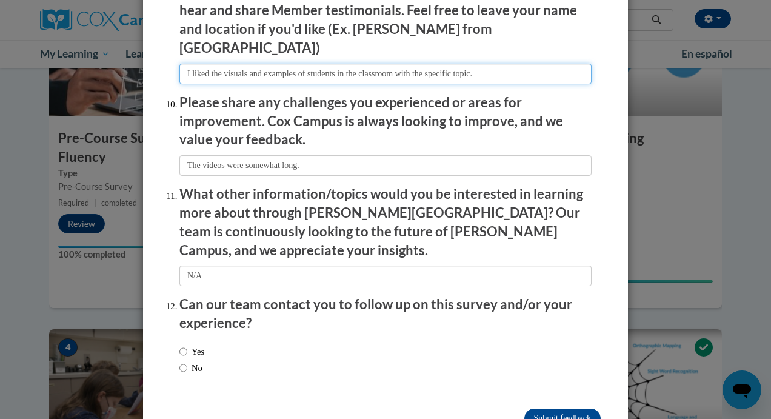
scroll to position [2103, 0]
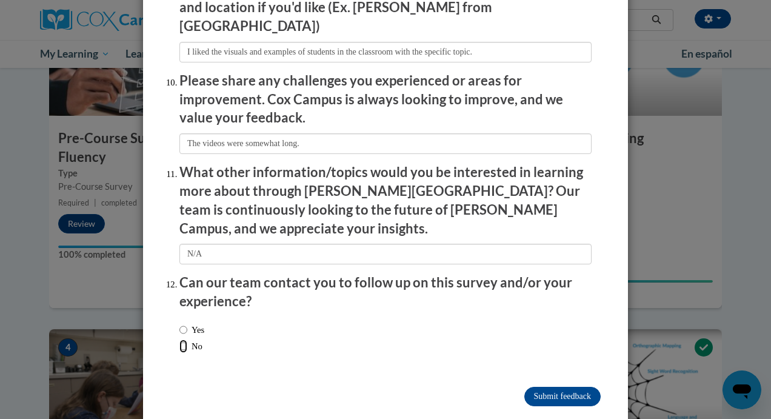
click at [180, 340] on input "No" at bounding box center [184, 346] width 8 height 13
radio input "true"
click at [545, 387] on input "Submit feedback" at bounding box center [563, 396] width 76 height 19
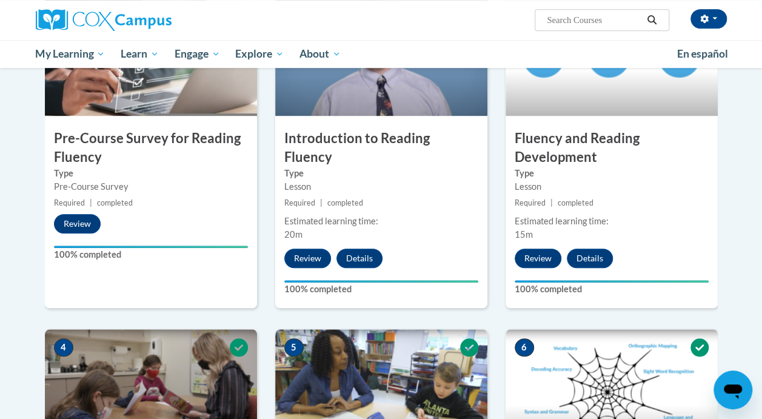
scroll to position [0, 0]
